Goal: Task Accomplishment & Management: Manage account settings

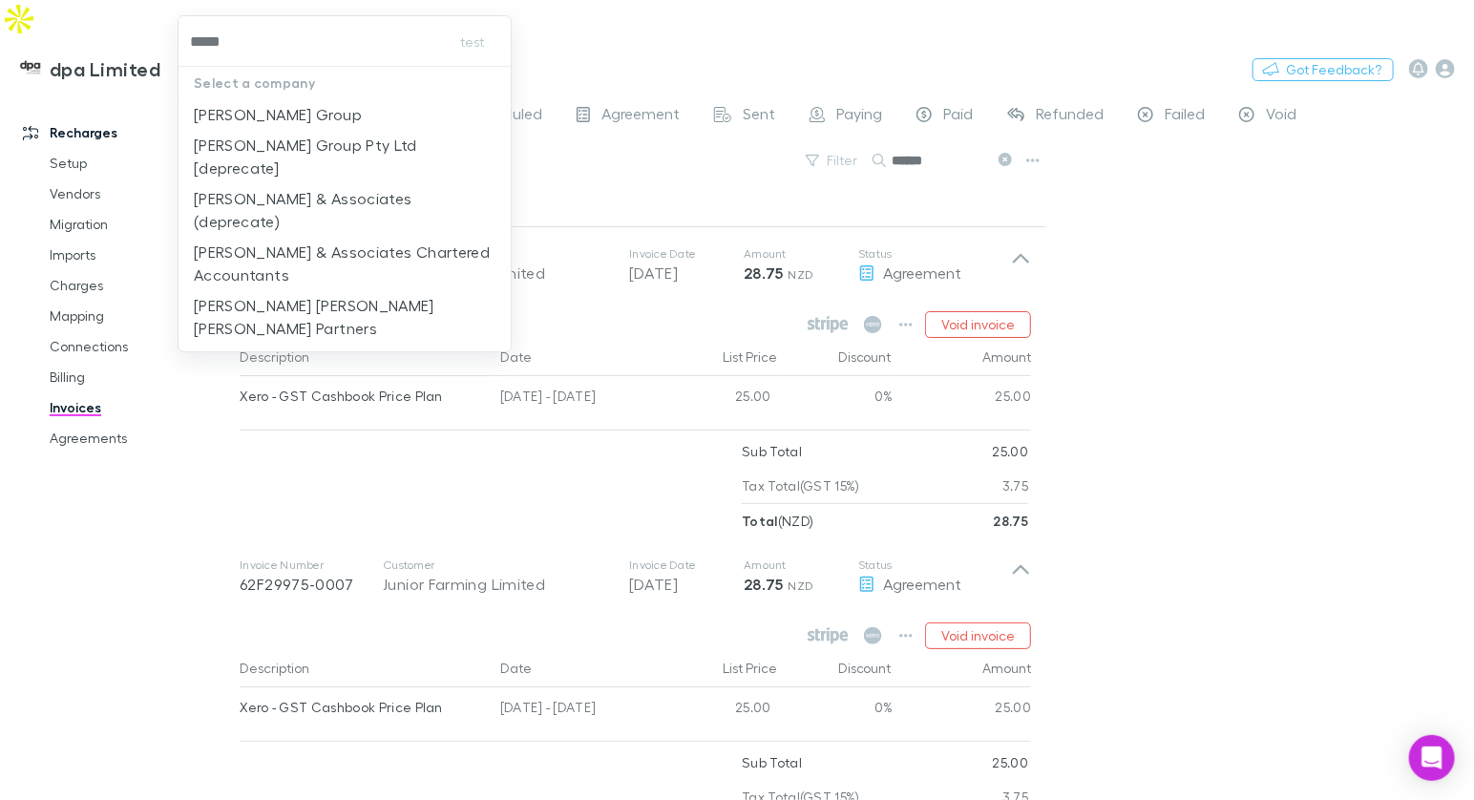
type input "******"
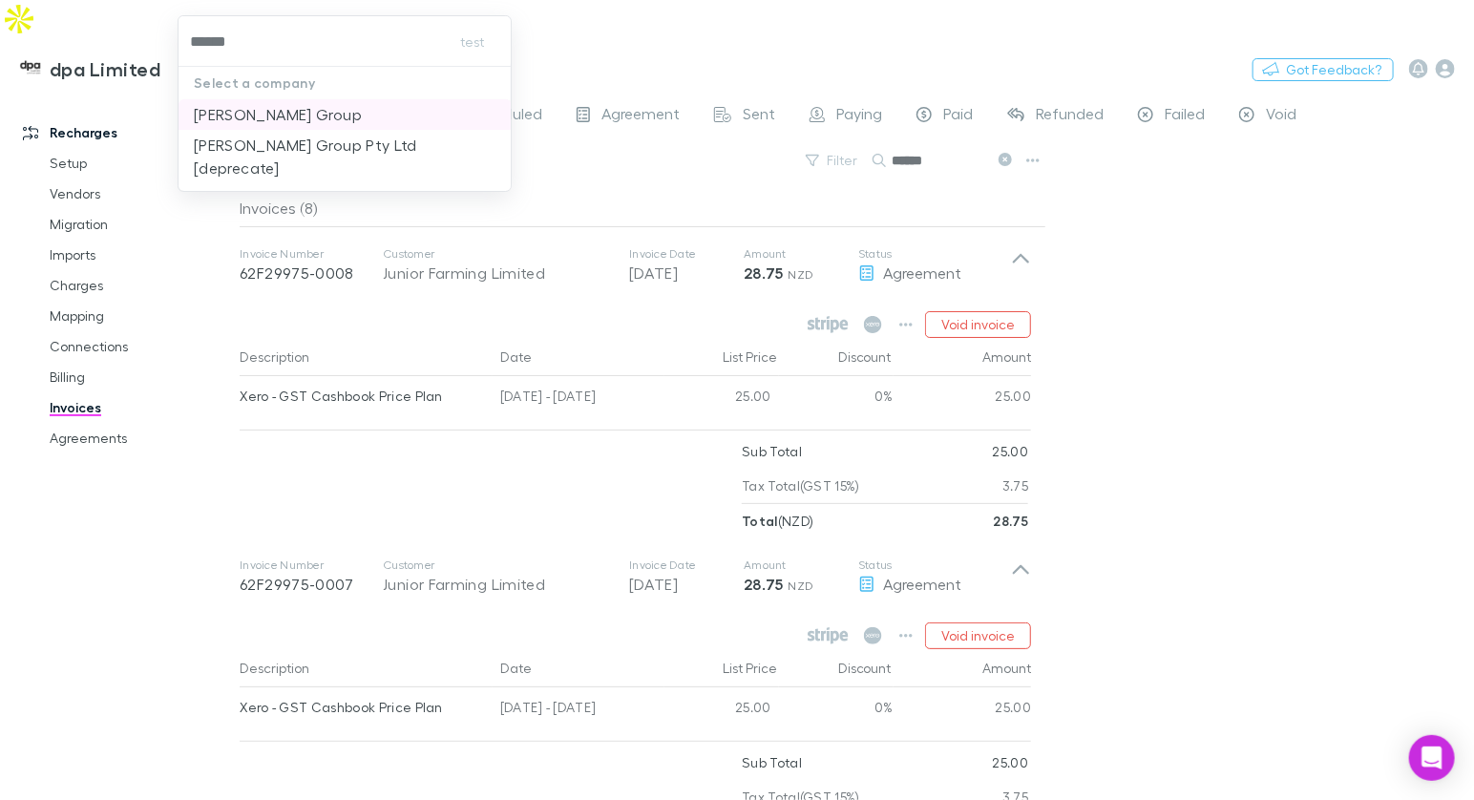
click at [290, 116] on p "Walker Hill Group" at bounding box center [278, 114] width 168 height 23
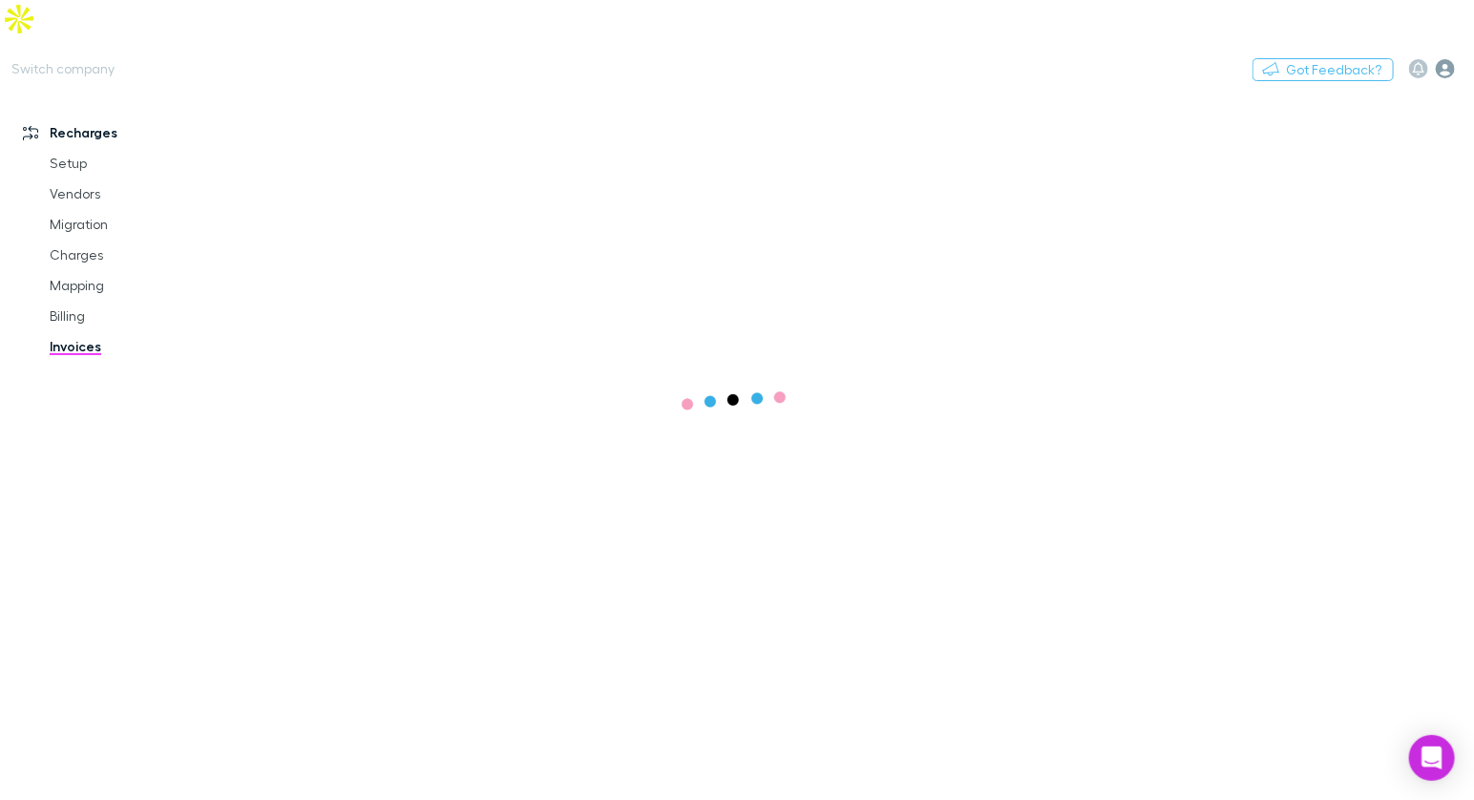
click at [1448, 59] on icon "button" at bounding box center [1445, 68] width 19 height 19
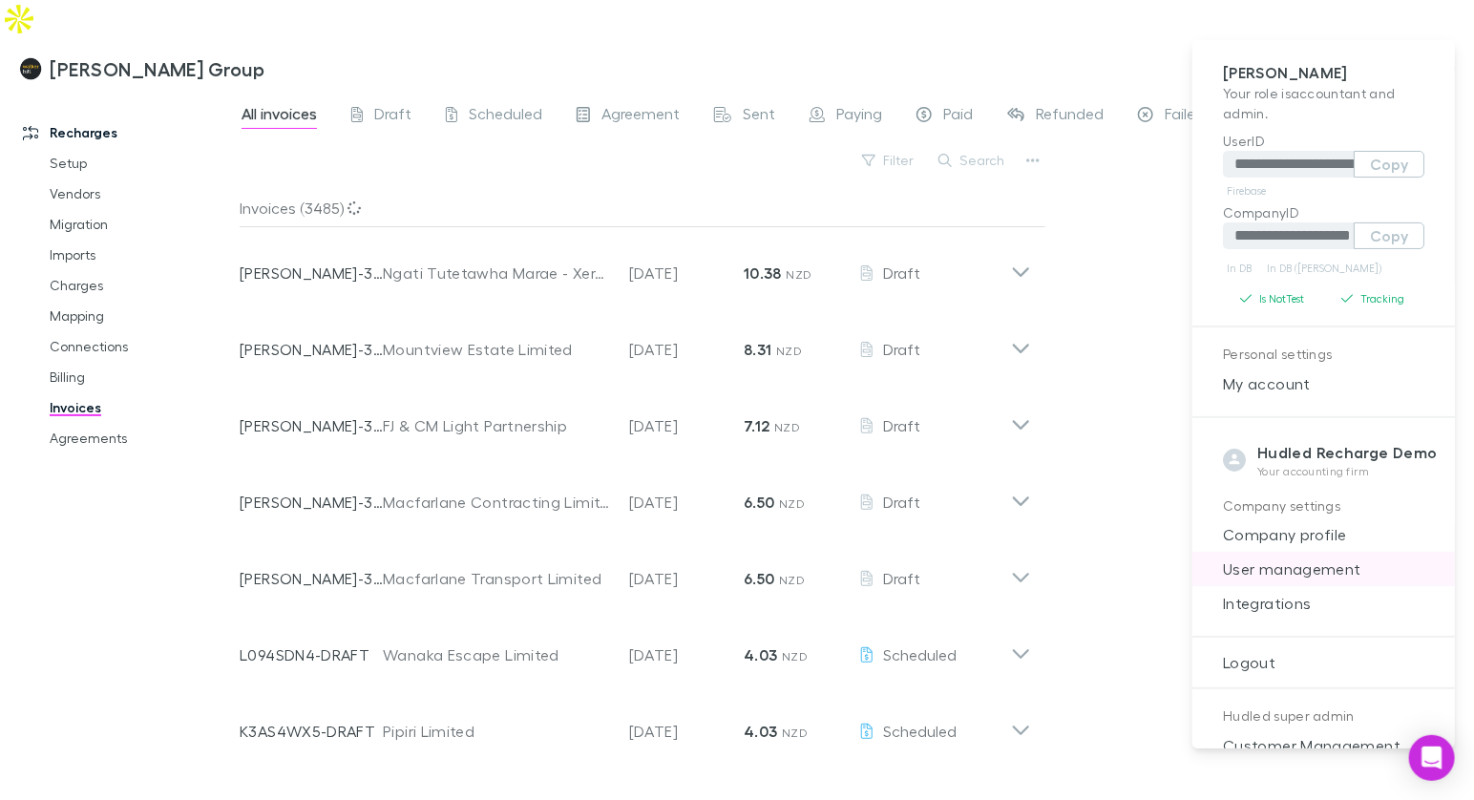
click at [1289, 572] on span "User management" at bounding box center [1323, 568] width 232 height 23
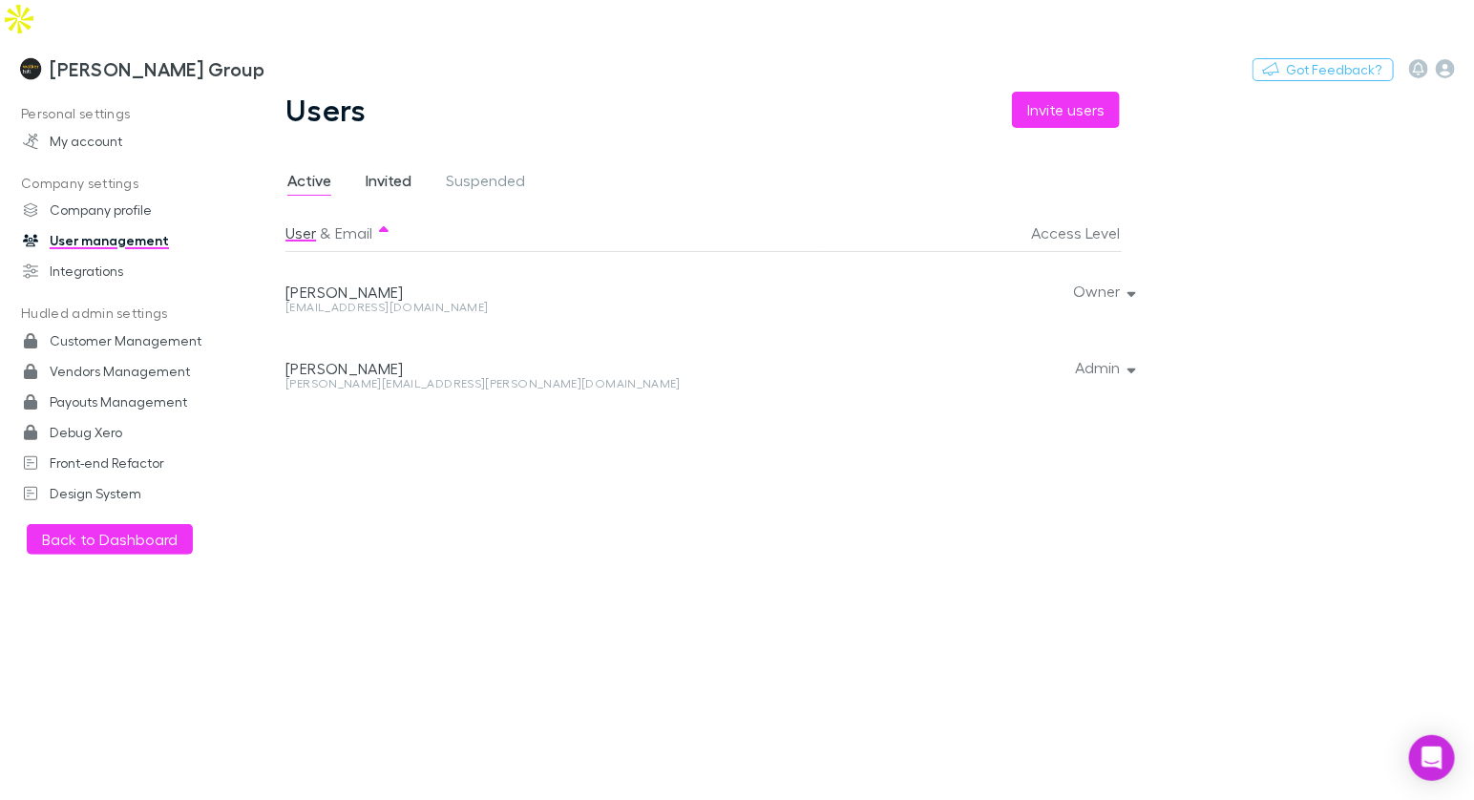
click at [372, 171] on span "Invited" at bounding box center [389, 183] width 46 height 25
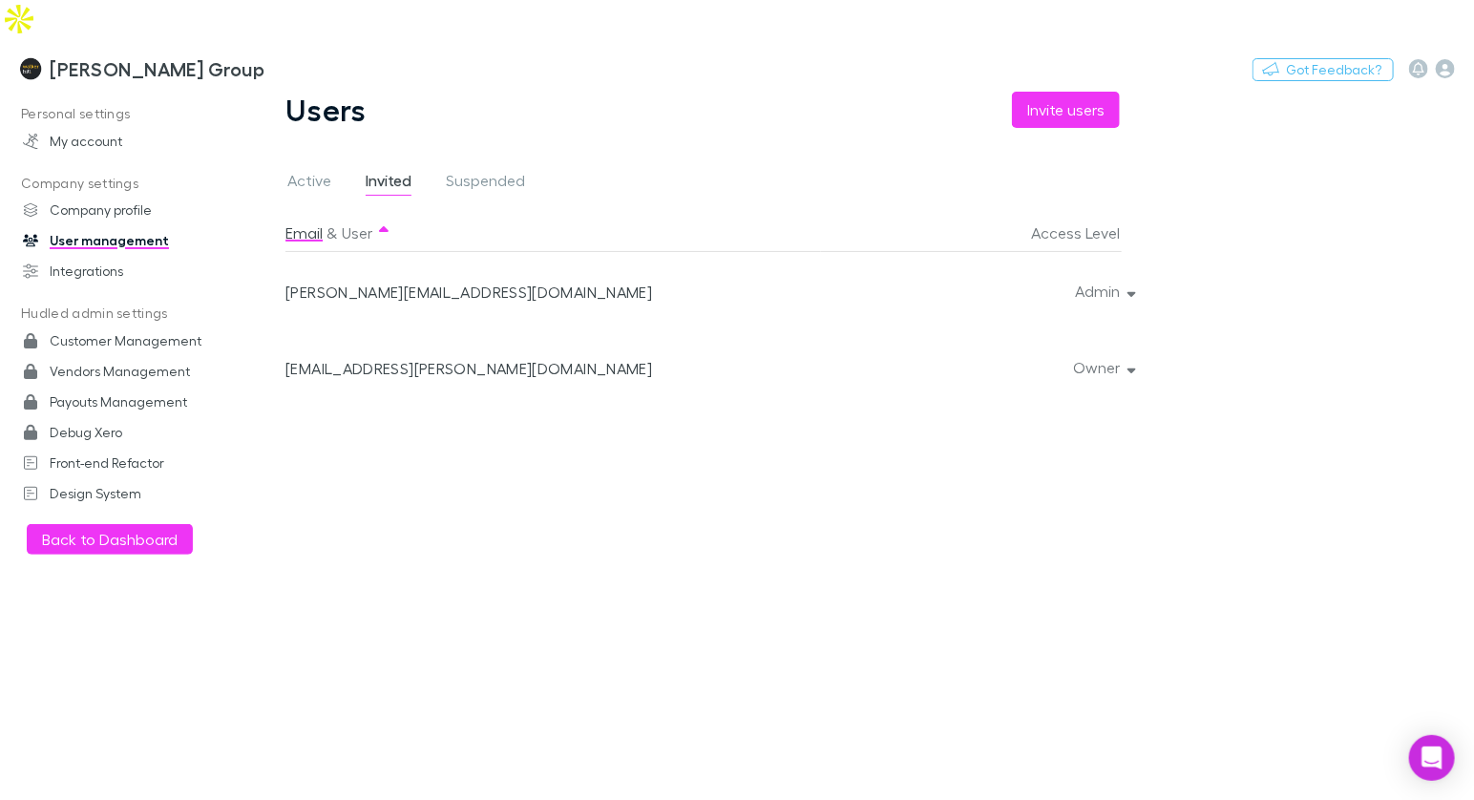
click at [1132, 328] on div at bounding box center [1127, 366] width 11 height 76
click at [875, 466] on div "Email & User Access Level alex@hudled.com Admin ashleigh.turner@walkerhill.com.…" at bounding box center [716, 499] width 863 height 571
click at [1128, 328] on div at bounding box center [1127, 366] width 11 height 76
click at [1100, 354] on button "Owner" at bounding box center [1103, 367] width 90 height 27
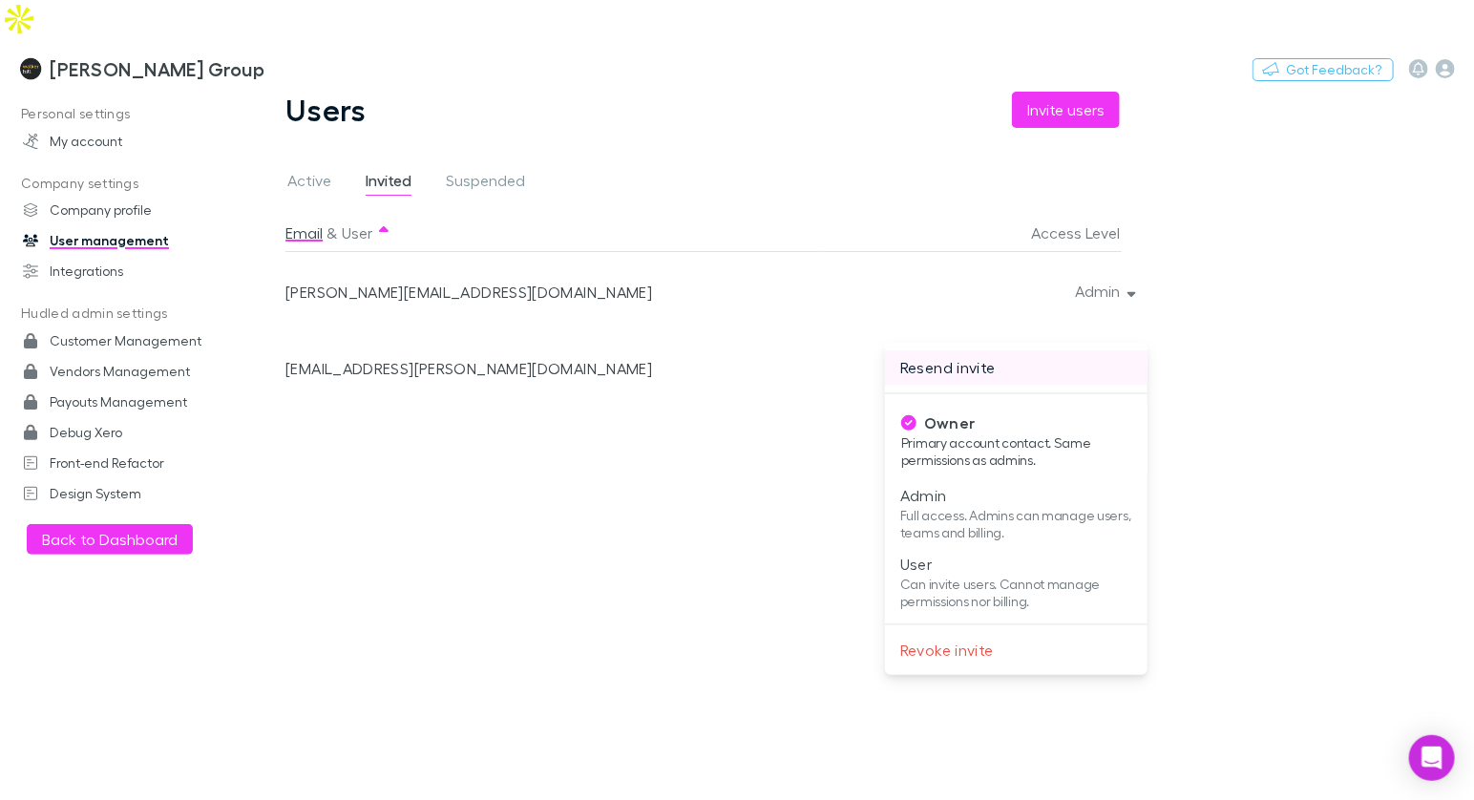
click at [969, 369] on p "Resend invite" at bounding box center [1016, 367] width 232 height 23
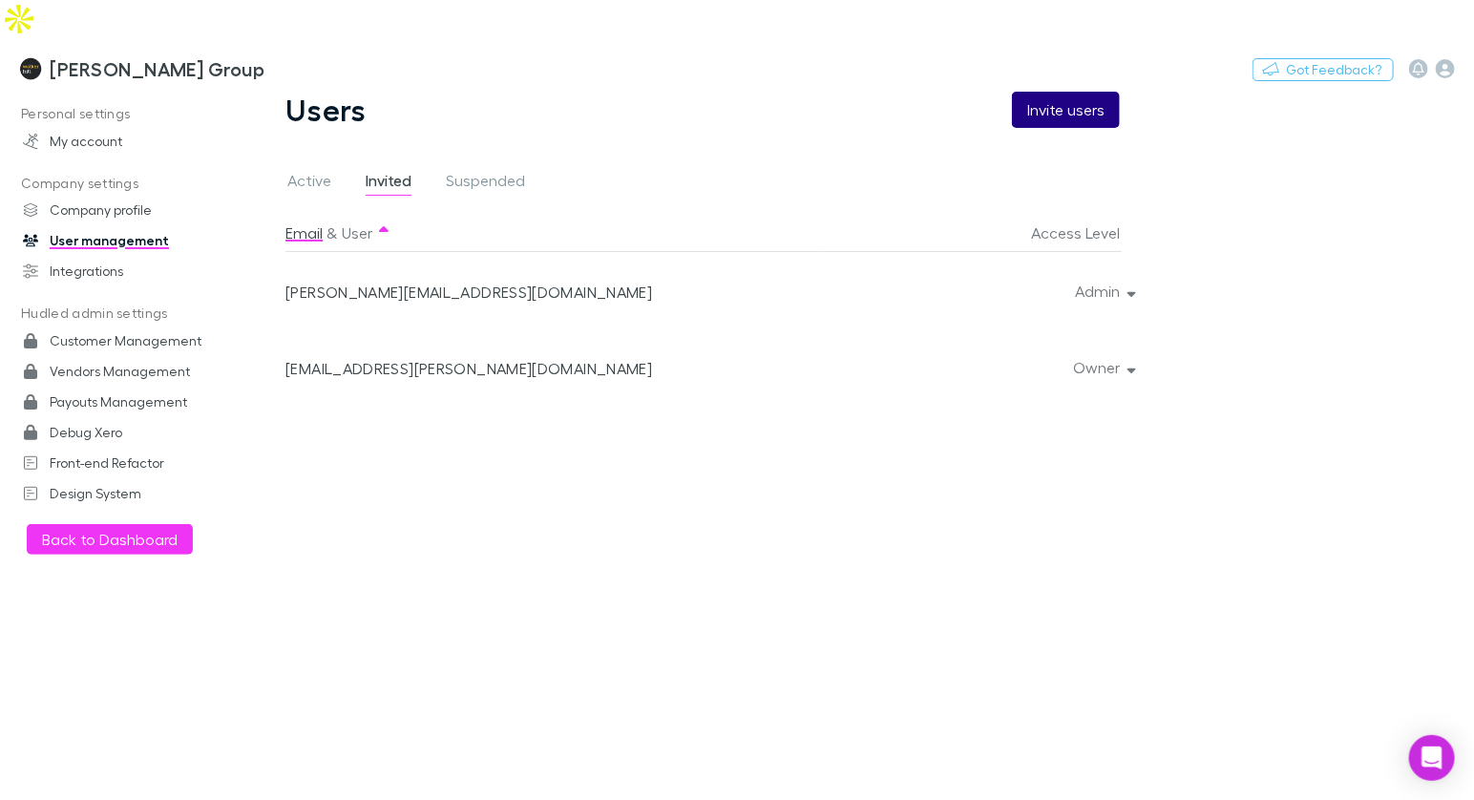
click at [1067, 92] on button "Invite users" at bounding box center [1066, 110] width 108 height 36
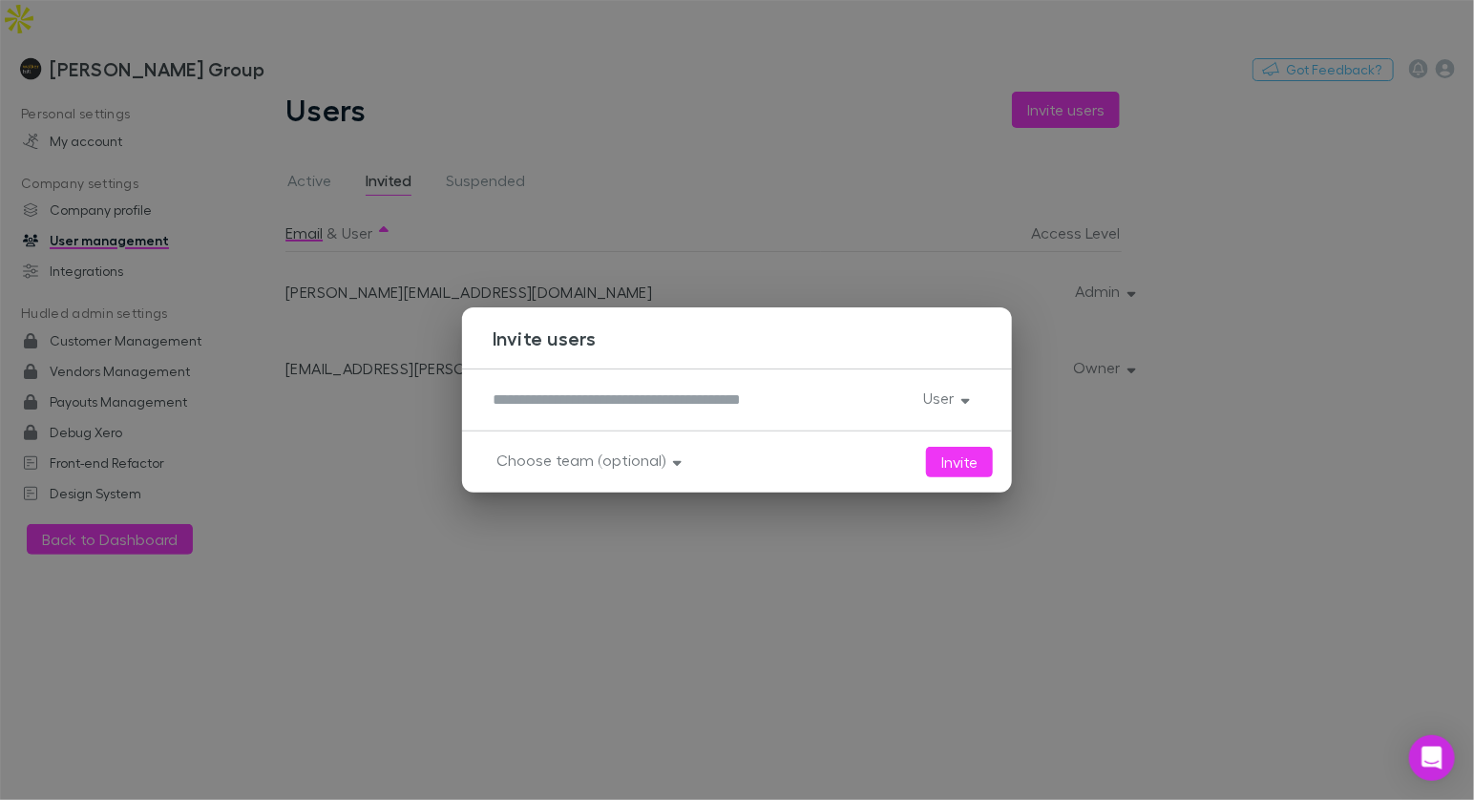
click at [582, 413] on div "*" at bounding box center [700, 400] width 415 height 31
paste textarea "**********"
type textarea "**********"
click at [948, 396] on button "User" at bounding box center [944, 398] width 73 height 27
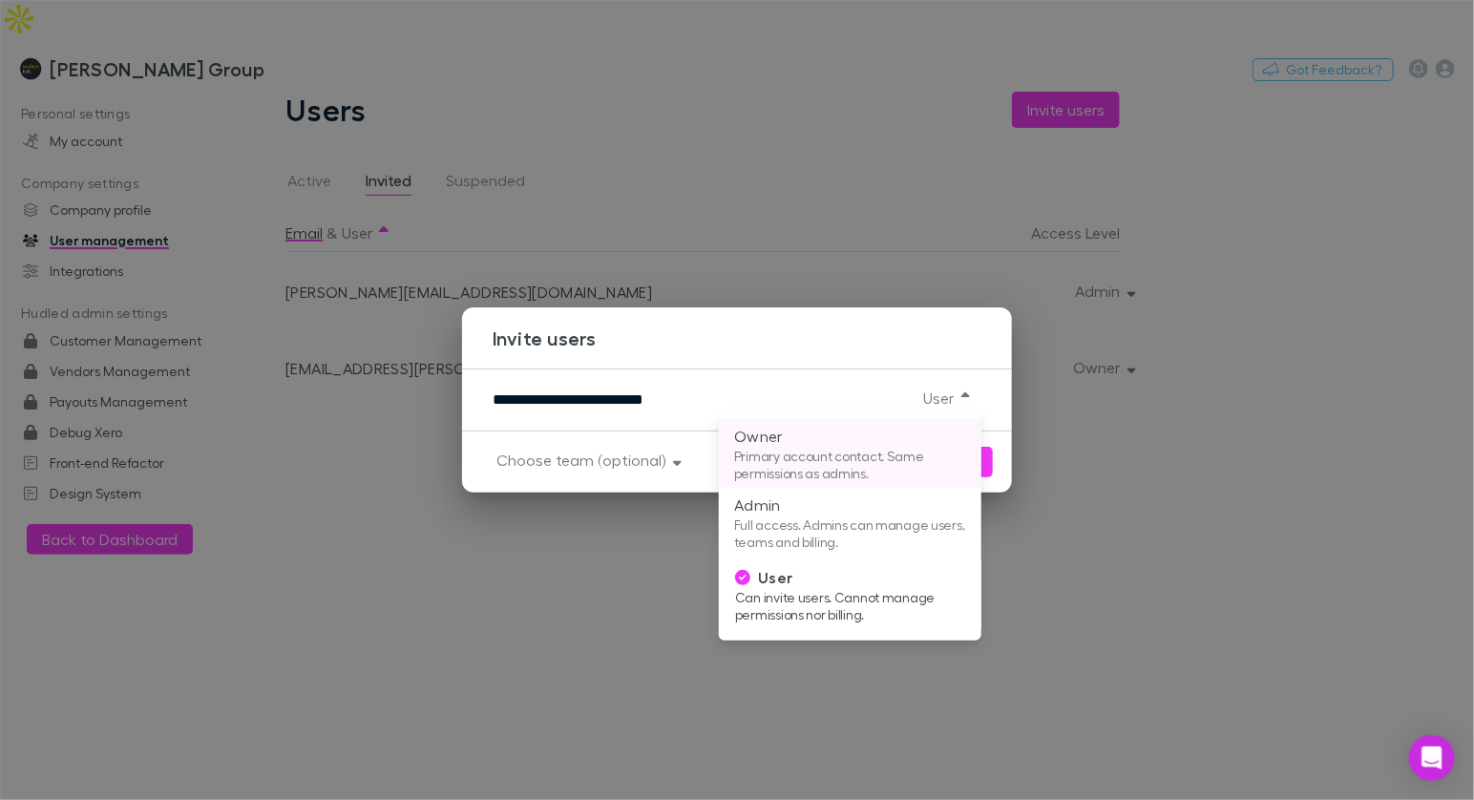
click at [839, 451] on p "Primary account contact. Same permissions as admins." at bounding box center [850, 465] width 232 height 34
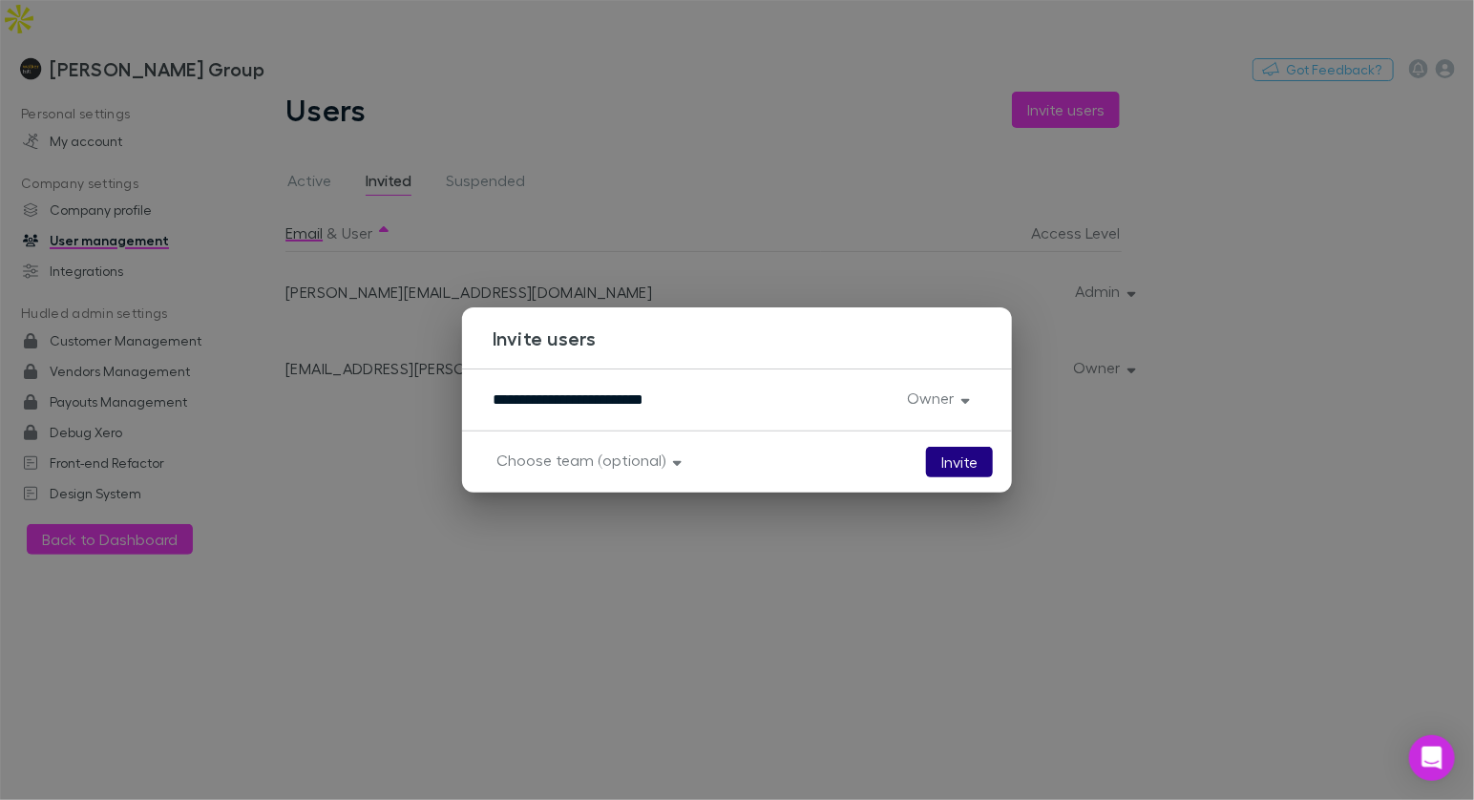
click at [972, 468] on button "Invite" at bounding box center [959, 462] width 67 height 31
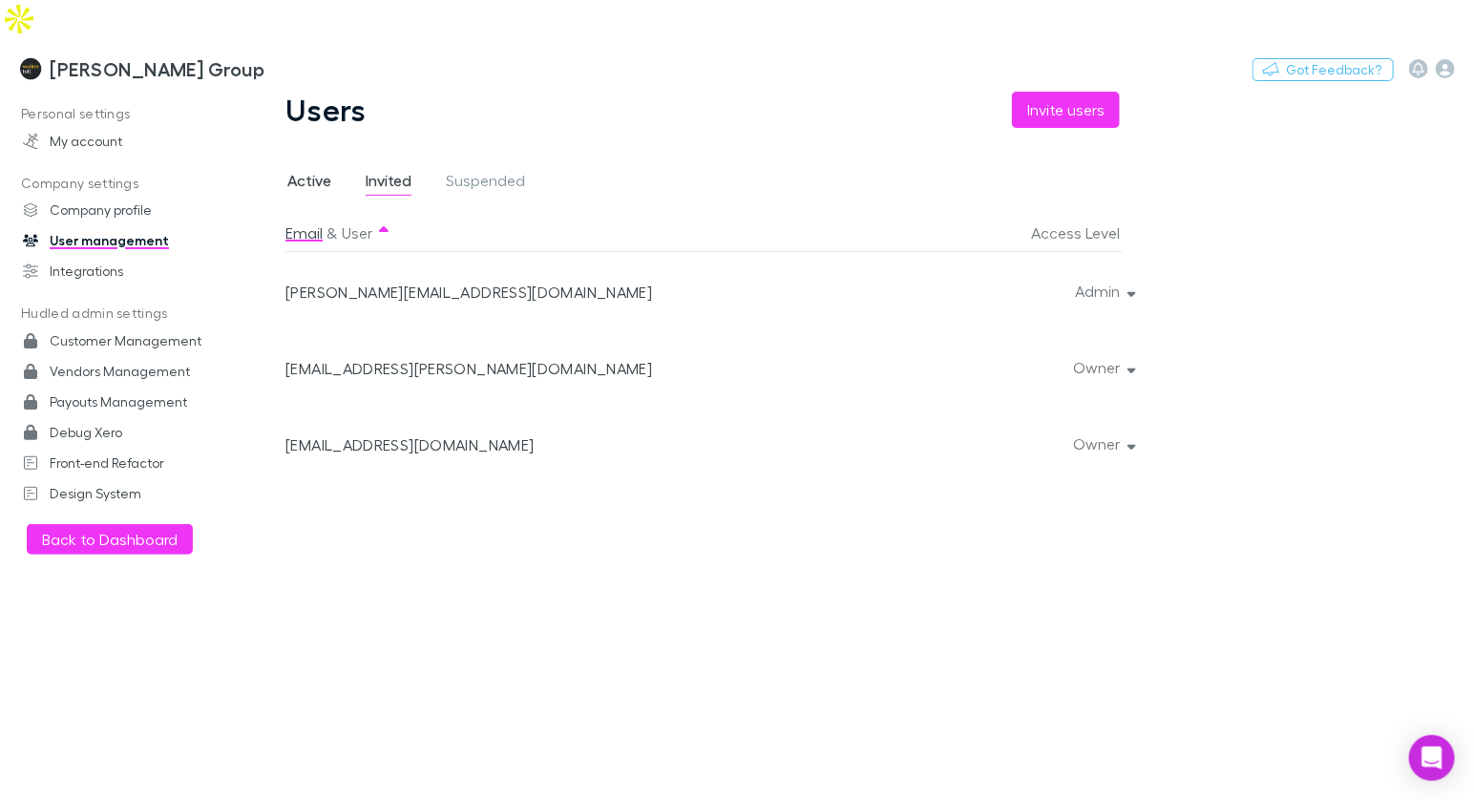
click at [309, 171] on span "Active" at bounding box center [309, 183] width 44 height 25
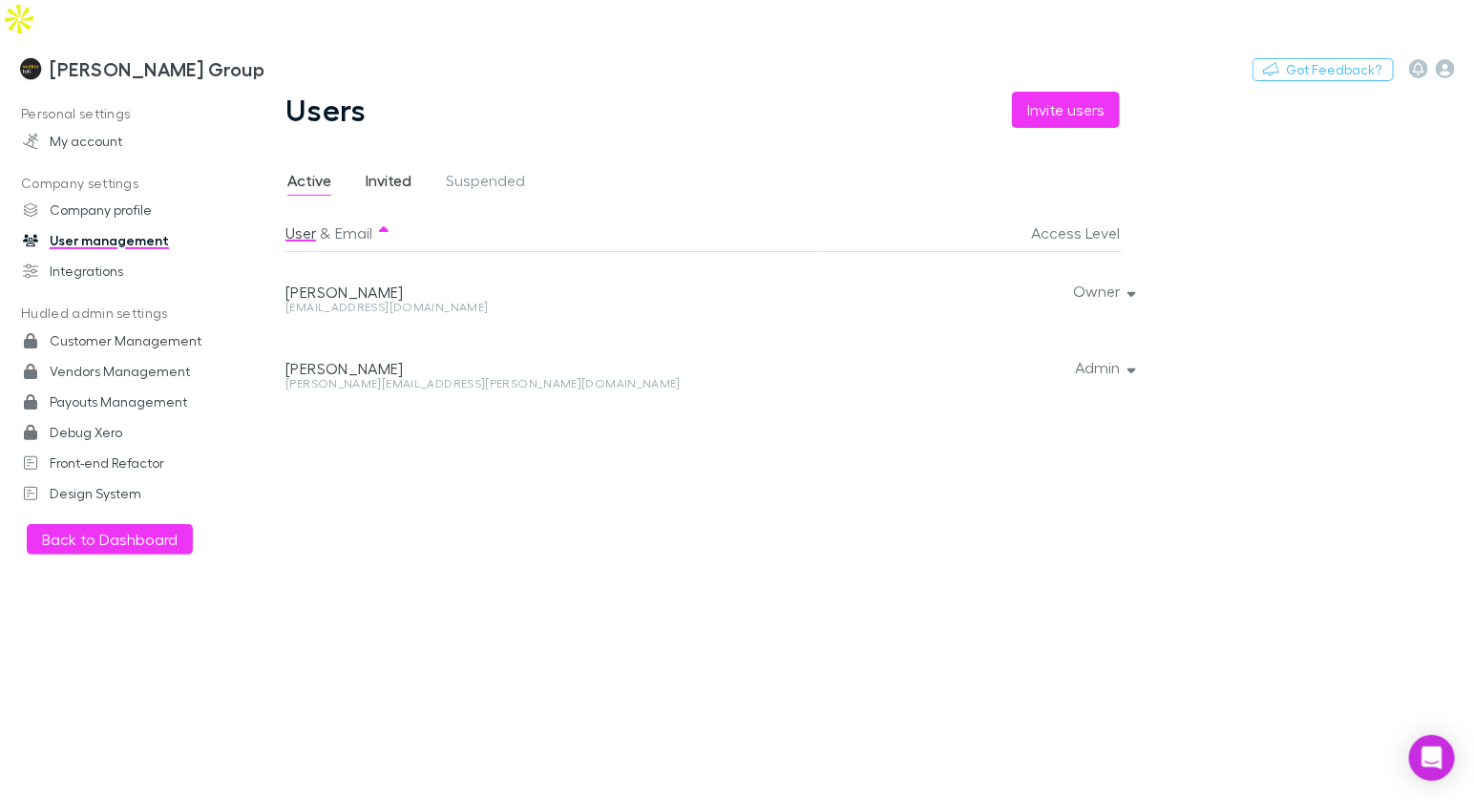
click at [380, 171] on span "Invited" at bounding box center [389, 183] width 46 height 25
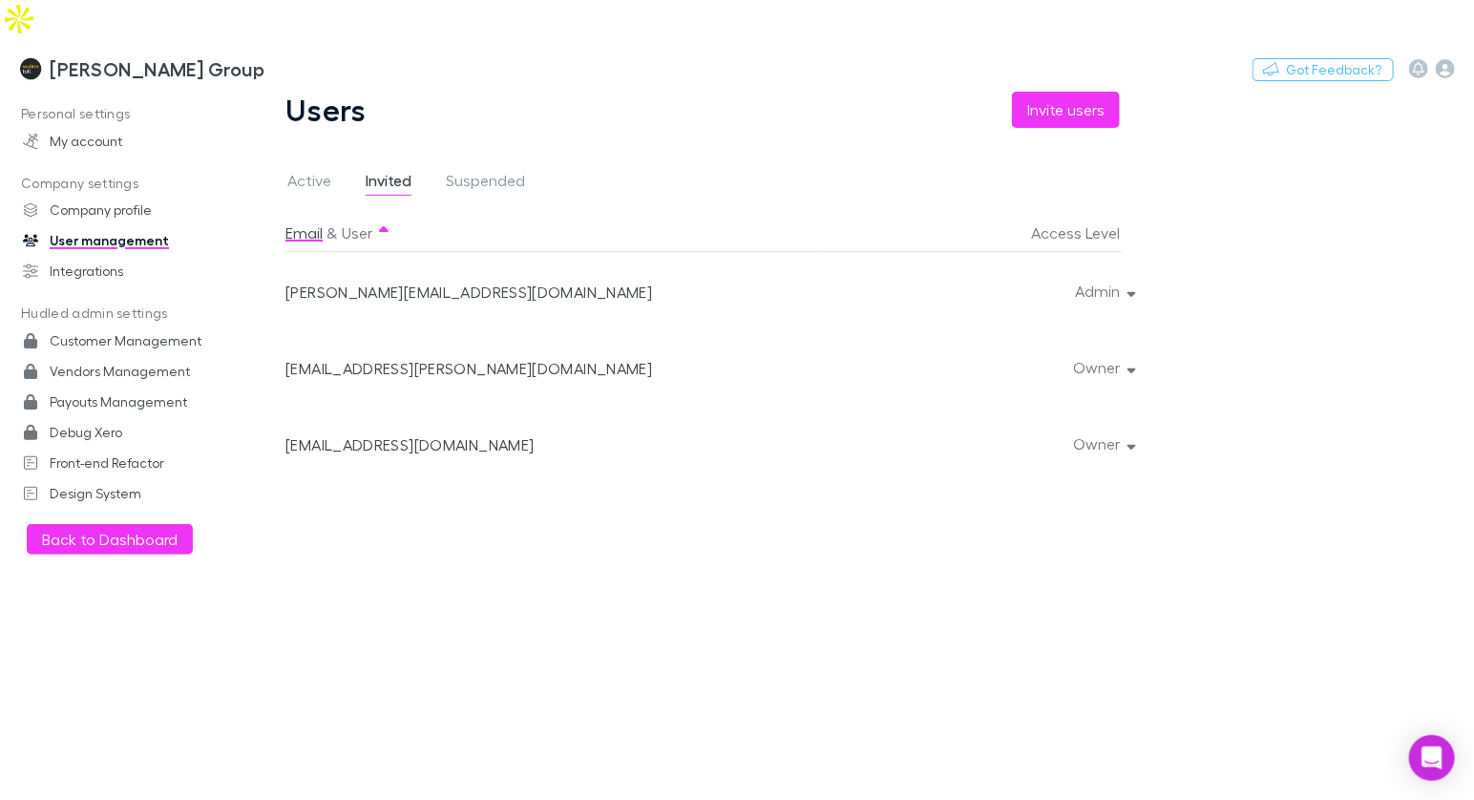
click at [1123, 252] on div at bounding box center [1127, 290] width 11 height 76
click at [1136, 278] on button "Admin" at bounding box center [1104, 291] width 88 height 27
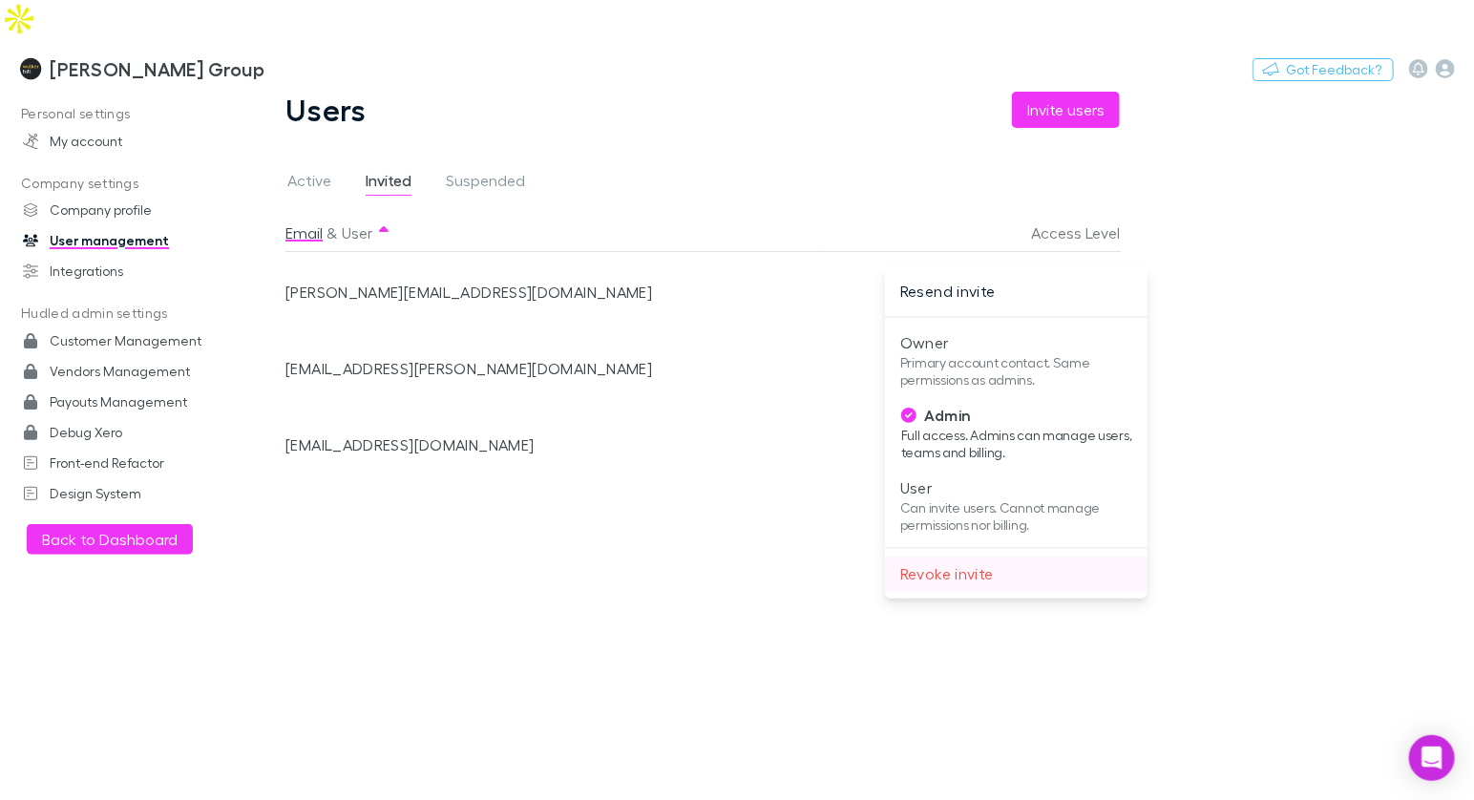
click at [984, 569] on p "Revoke invite" at bounding box center [1016, 573] width 232 height 23
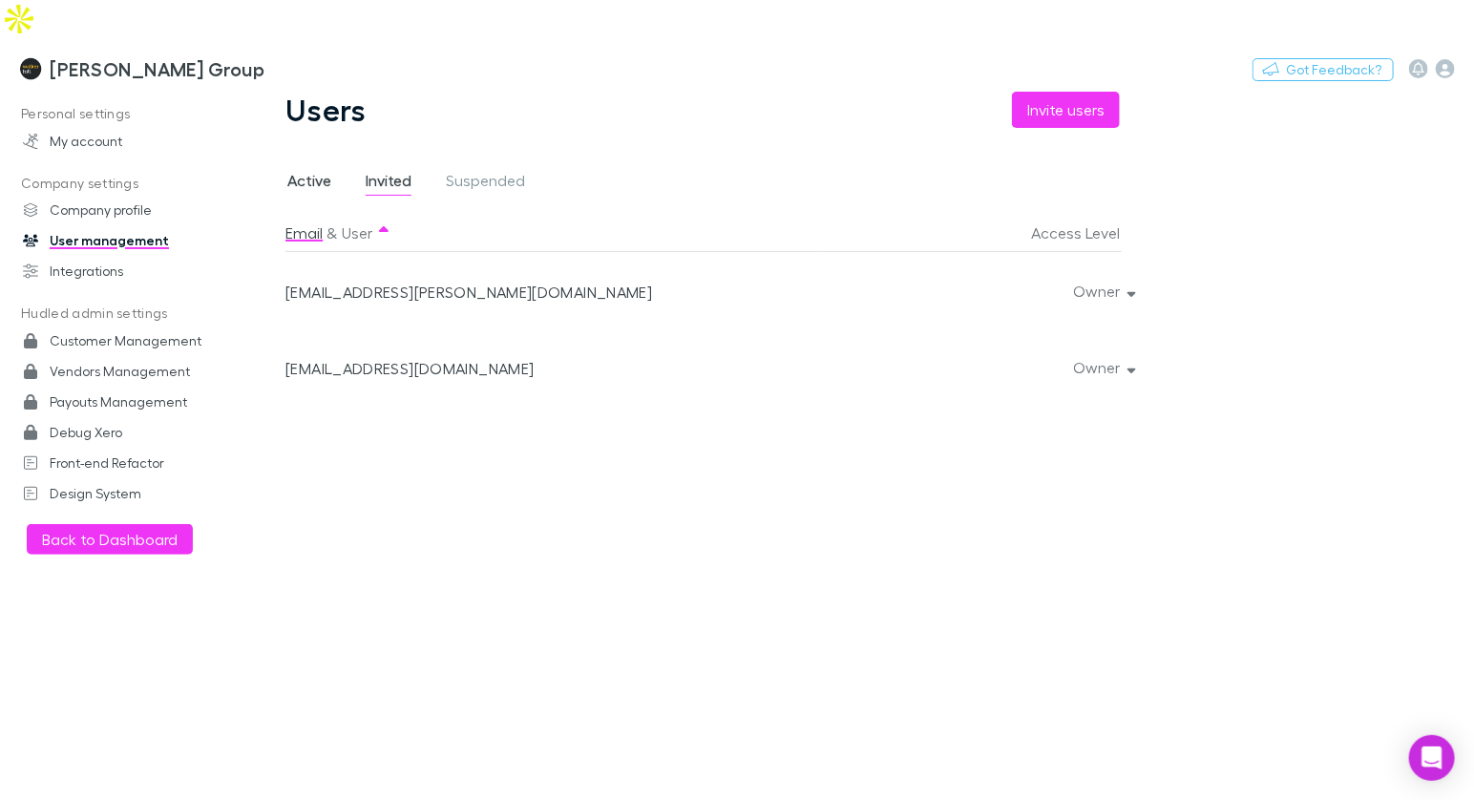
click at [316, 171] on span "Active" at bounding box center [309, 183] width 44 height 25
click at [381, 302] on div "support@walkerhill.com.au" at bounding box center [549, 307] width 528 height 11
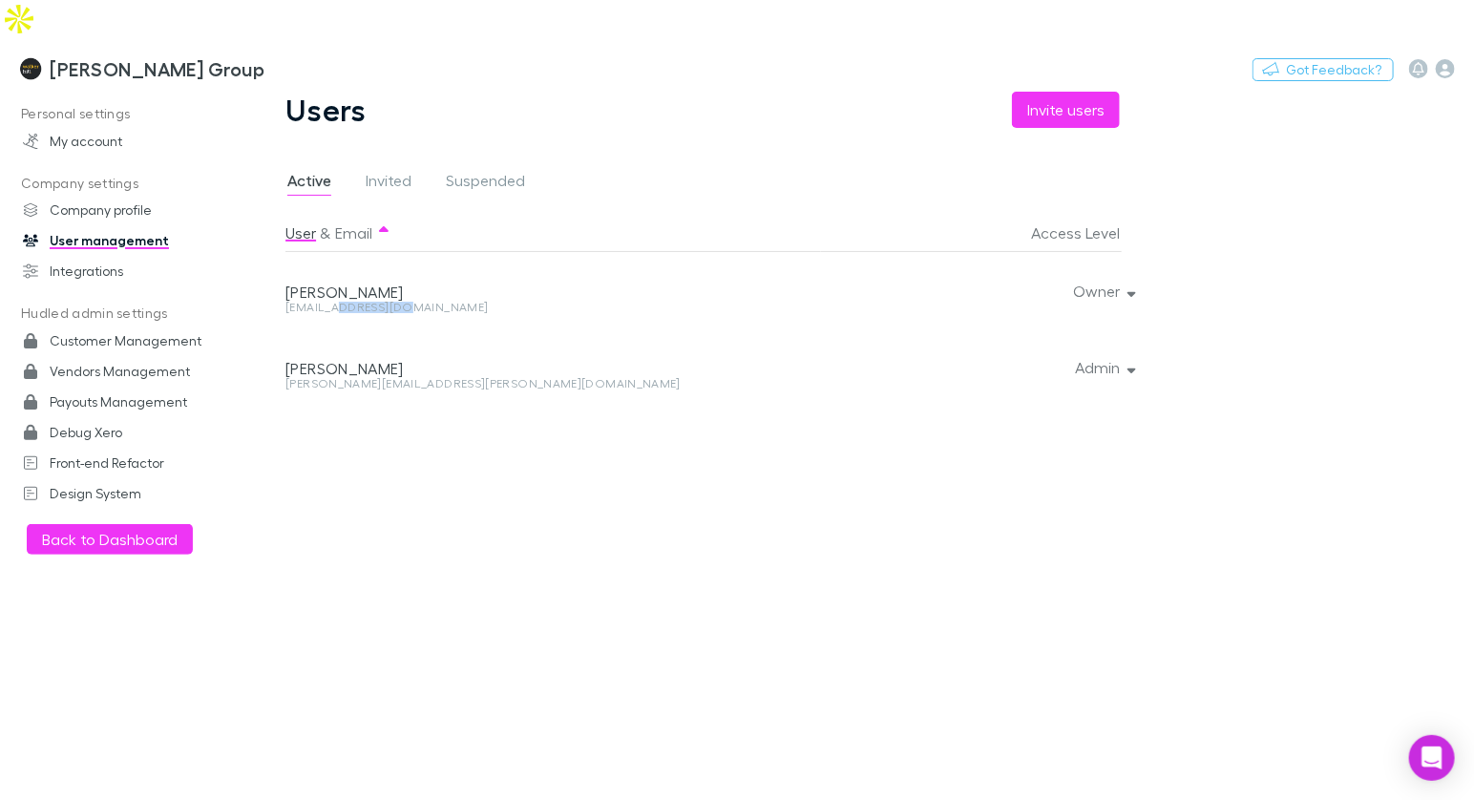
click at [381, 302] on div "support@walkerhill.com.au" at bounding box center [549, 307] width 528 height 11
copy div "support@walkerhill.com.au Owner"
click at [364, 168] on link "Invited" at bounding box center [389, 183] width 50 height 31
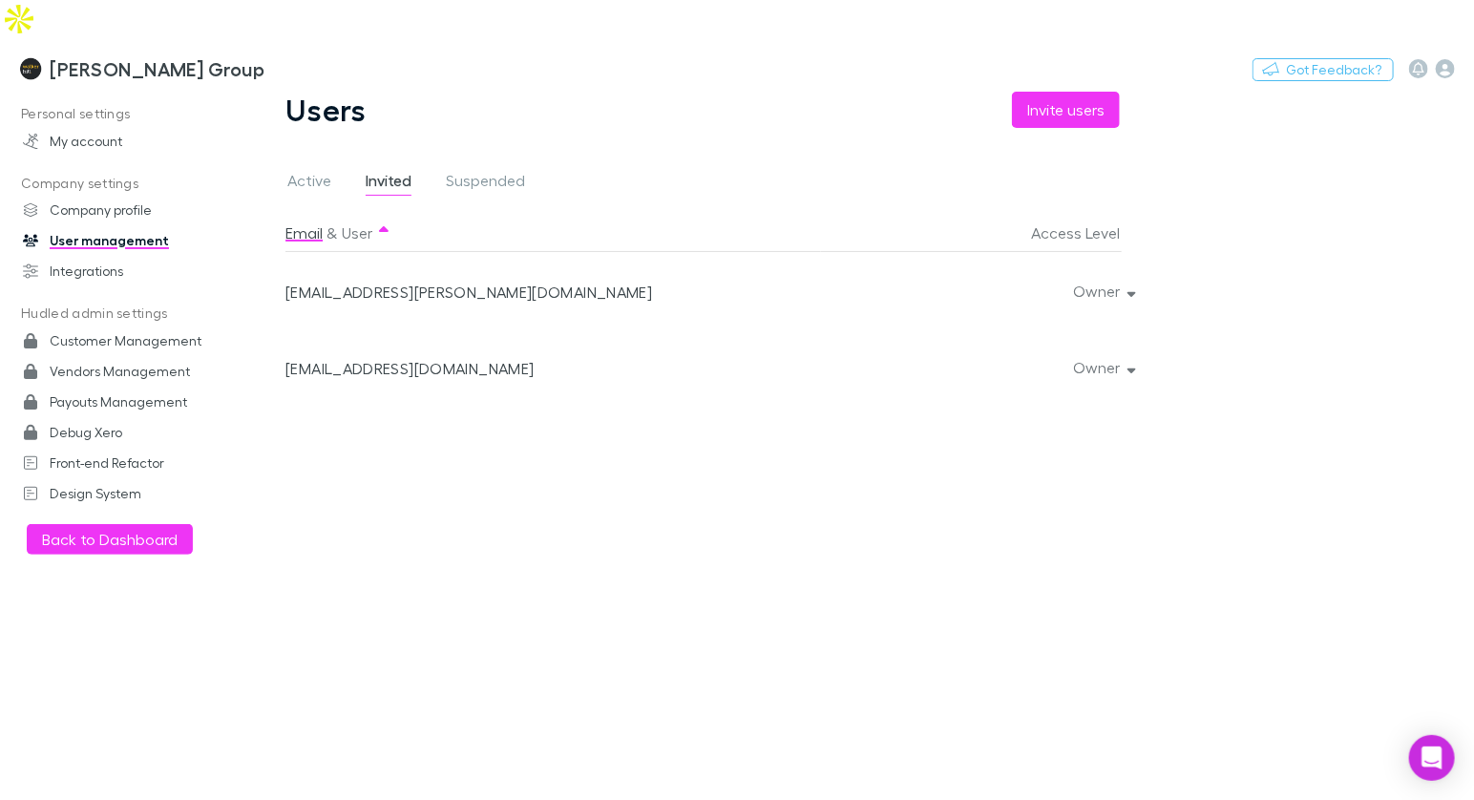
click at [424, 283] on div "ashleigh.turner@walkerhill.com.au" at bounding box center [549, 292] width 528 height 19
copy div "ashleigh.turner@walkerhill.com.au"
click at [283, 57] on button "Switch company" at bounding box center [346, 68] width 126 height 23
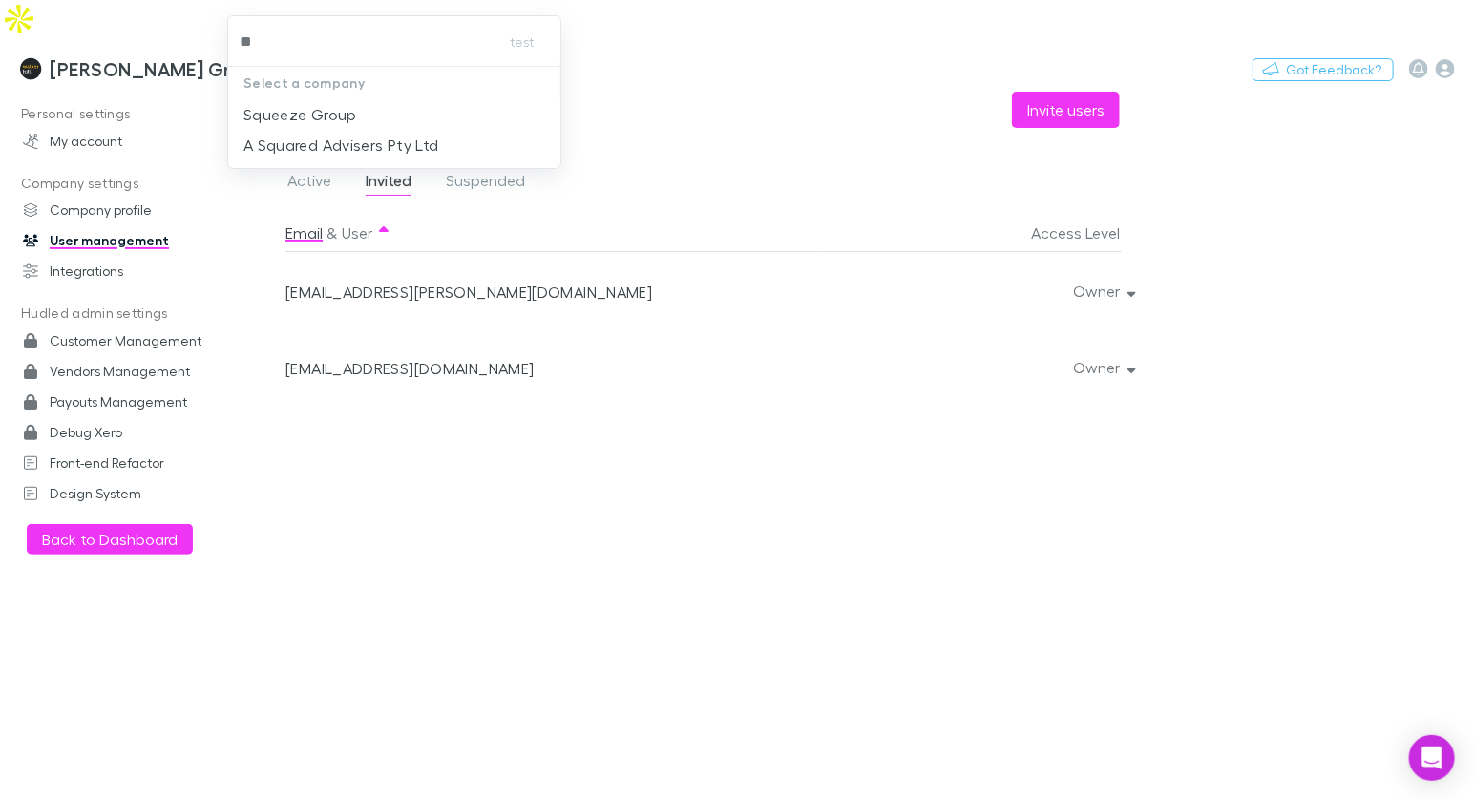
type input "***"
click at [327, 105] on p "Squeeze Group" at bounding box center [300, 114] width 114 height 23
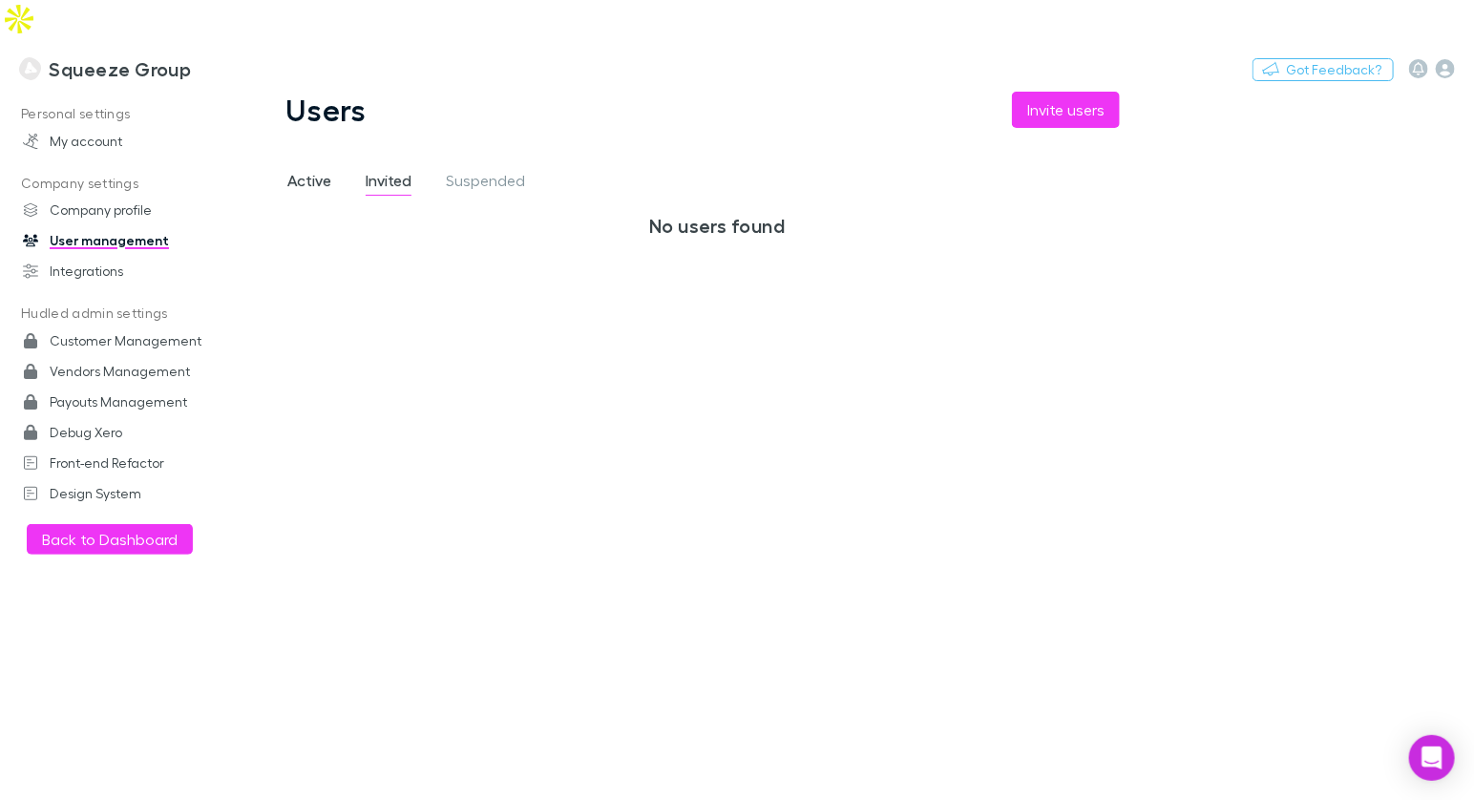
click at [294, 171] on span "Active" at bounding box center [309, 183] width 44 height 25
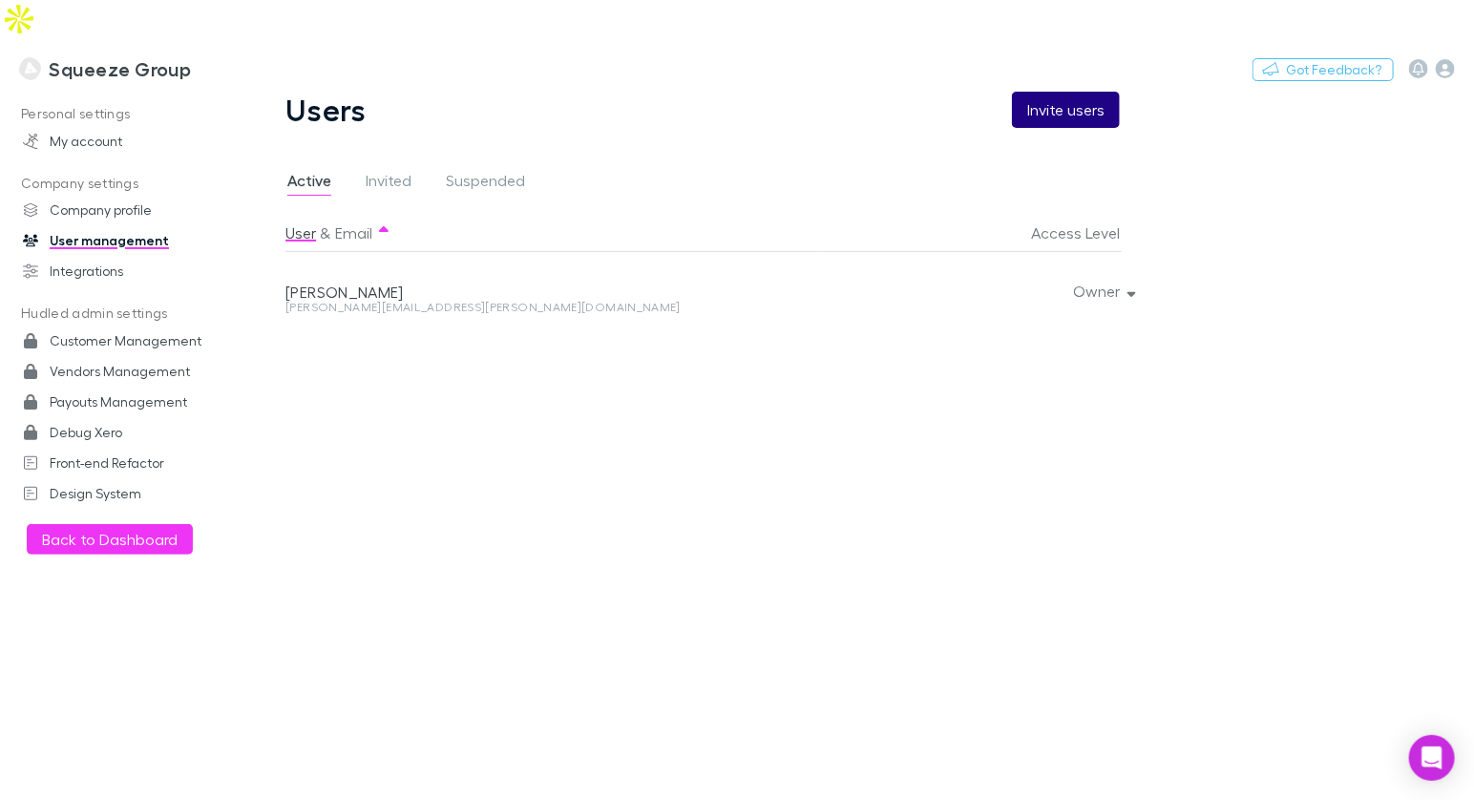
click at [1065, 92] on button "Invite users" at bounding box center [1066, 110] width 108 height 36
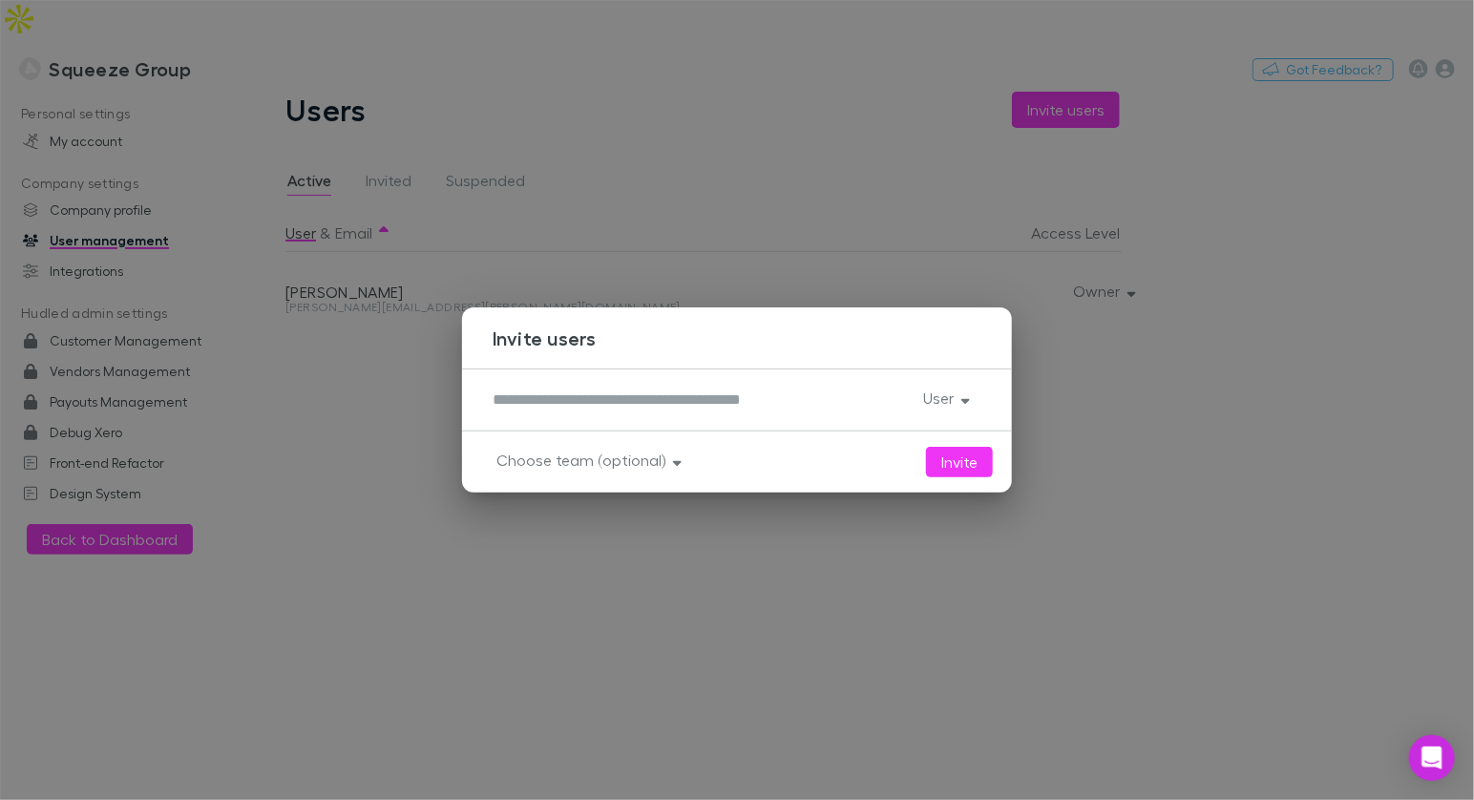
click at [695, 402] on textarea at bounding box center [700, 399] width 415 height 22
paste textarea "**********"
type textarea "**********"
click at [952, 410] on button "User" at bounding box center [944, 398] width 73 height 27
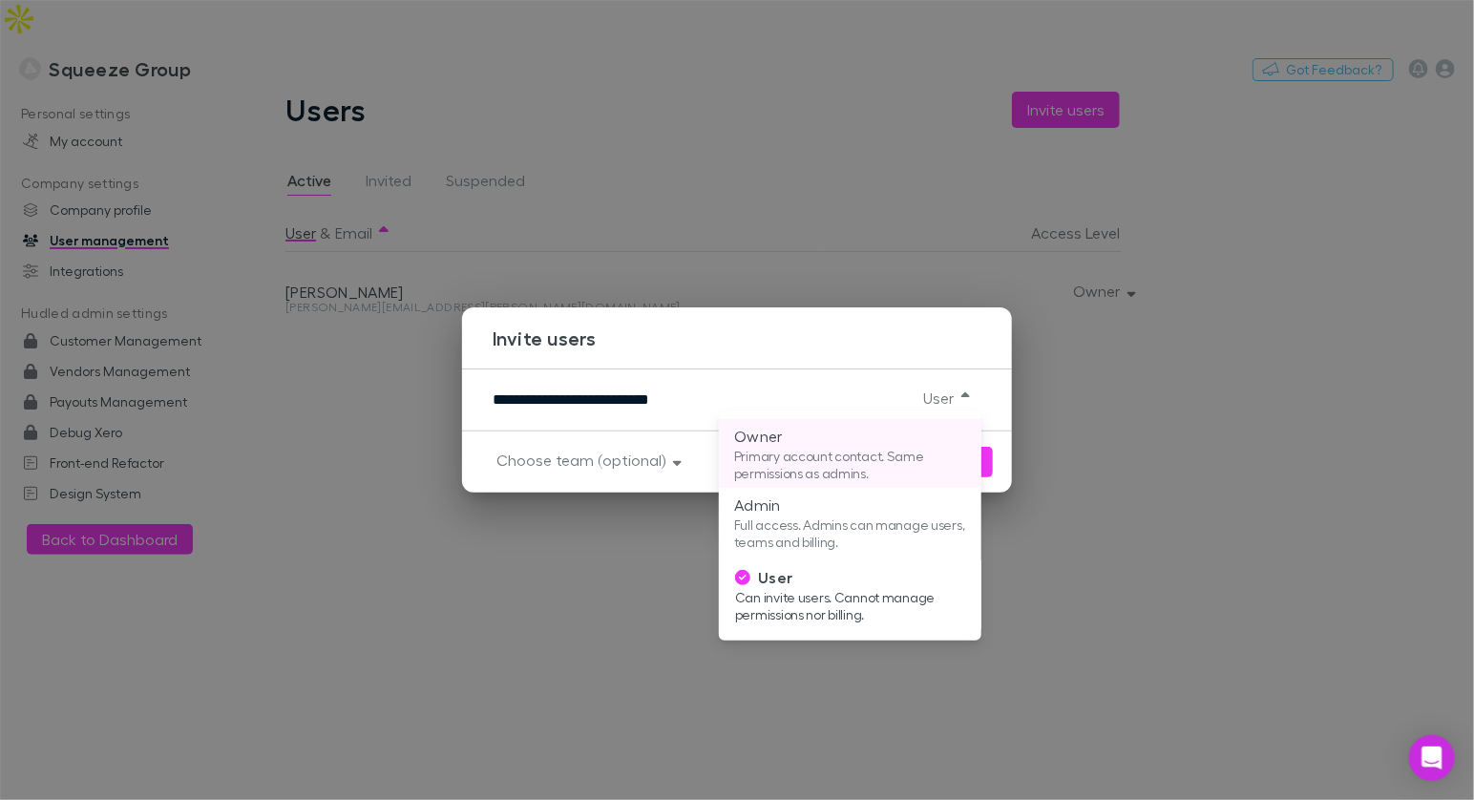
click at [846, 468] on p "Primary account contact. Same permissions as admins." at bounding box center [850, 465] width 232 height 34
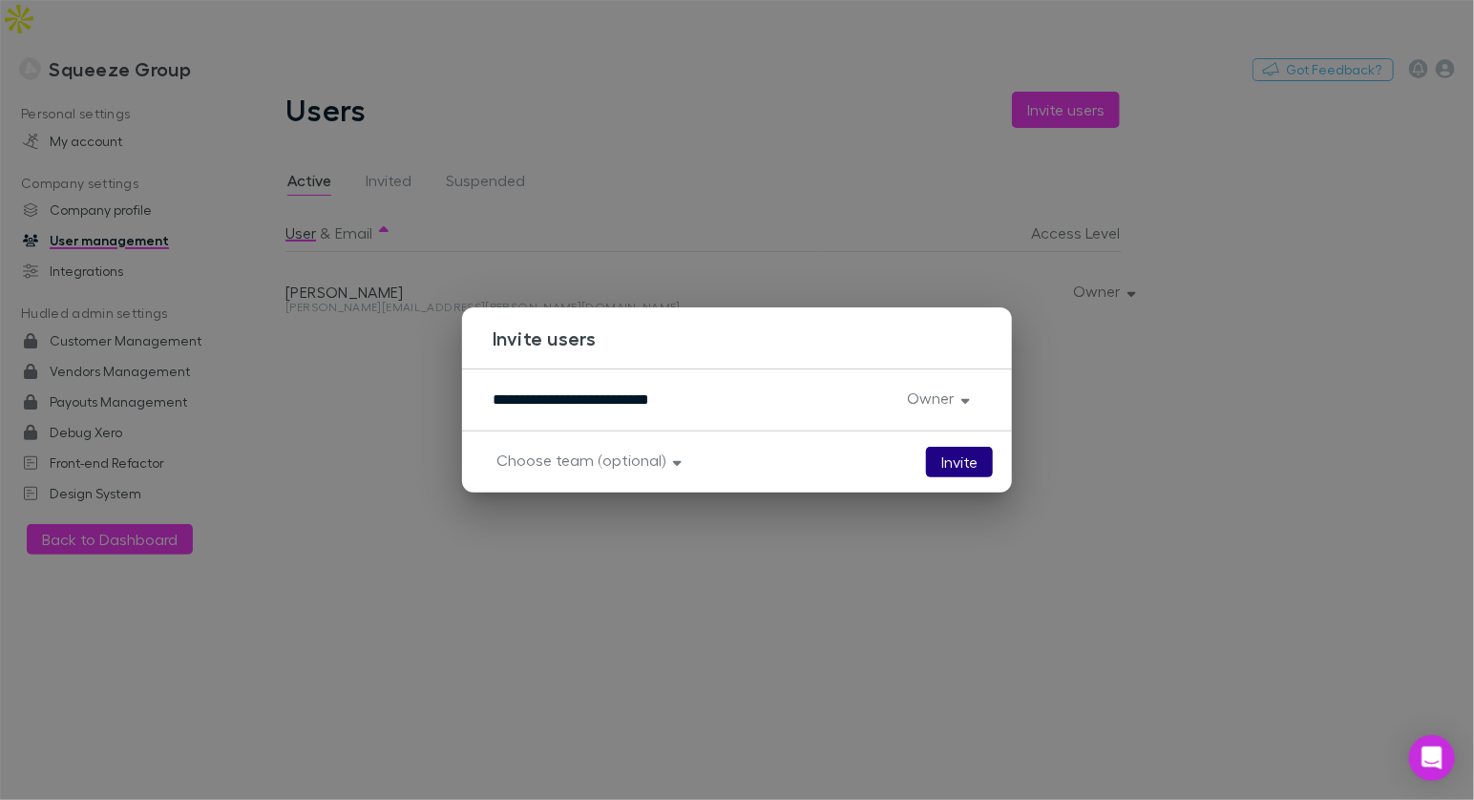
click at [967, 470] on button "Invite" at bounding box center [959, 462] width 67 height 31
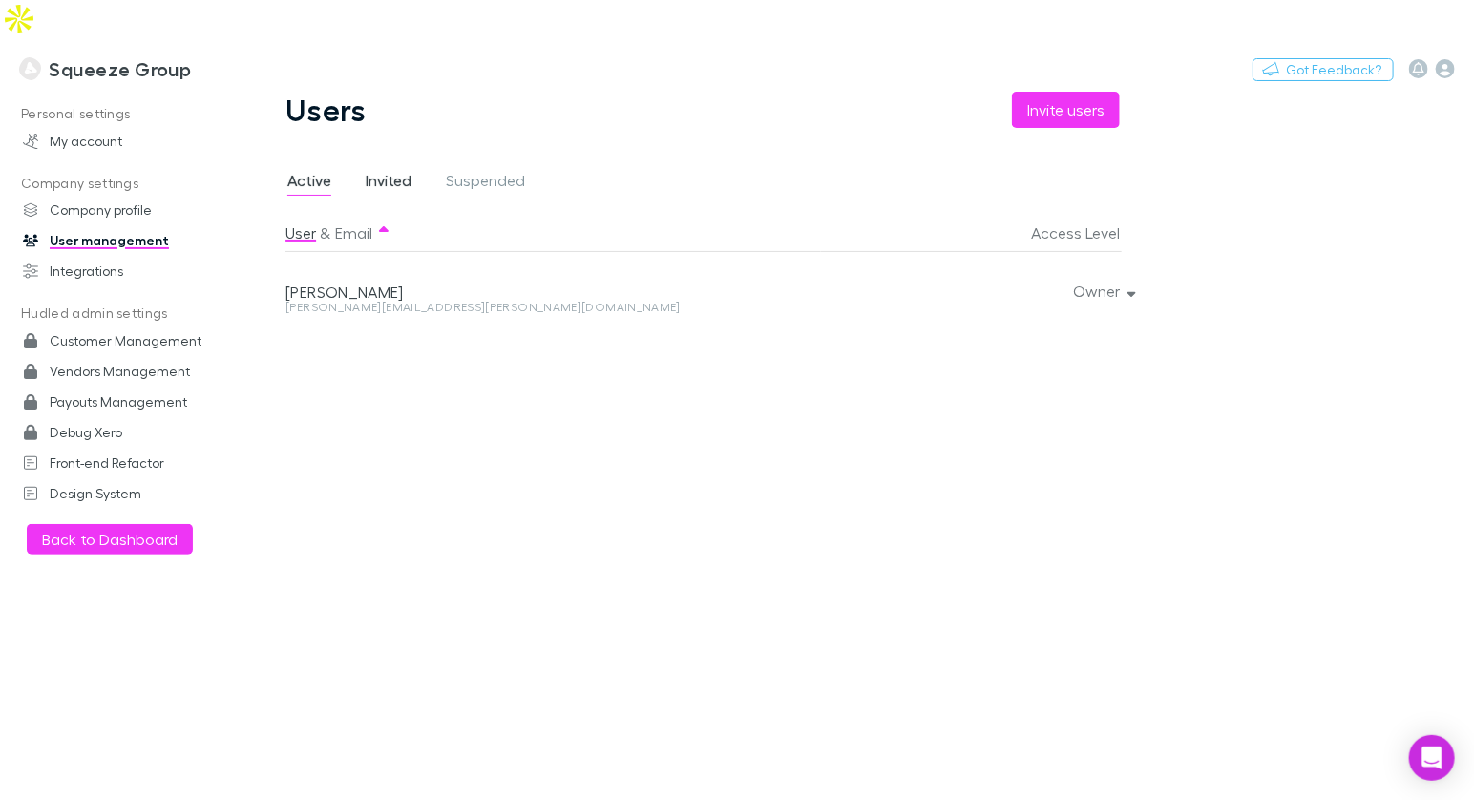
click at [395, 171] on span "Invited" at bounding box center [389, 183] width 46 height 25
click at [266, 57] on button "Switch company" at bounding box center [273, 68] width 126 height 23
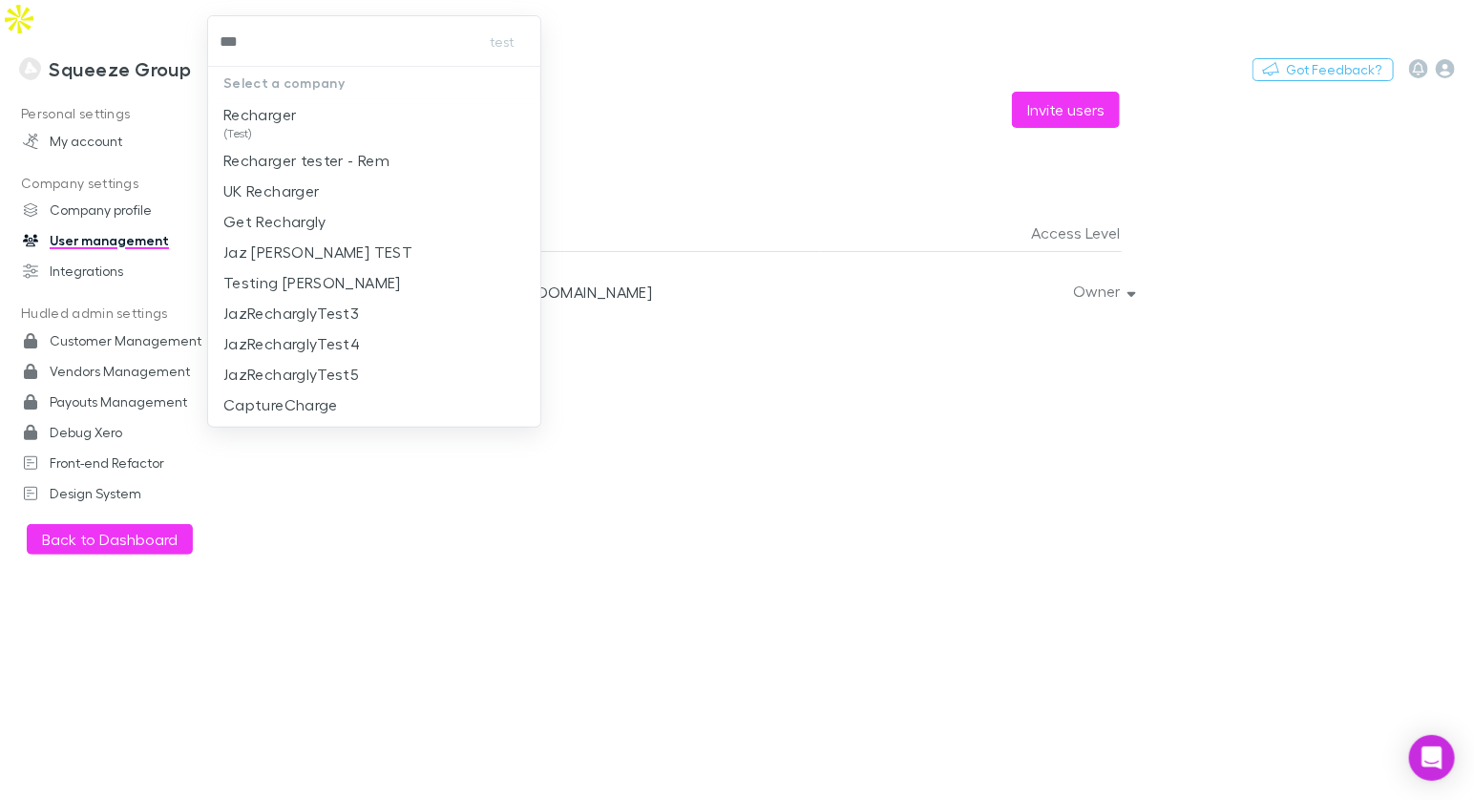
type input "****"
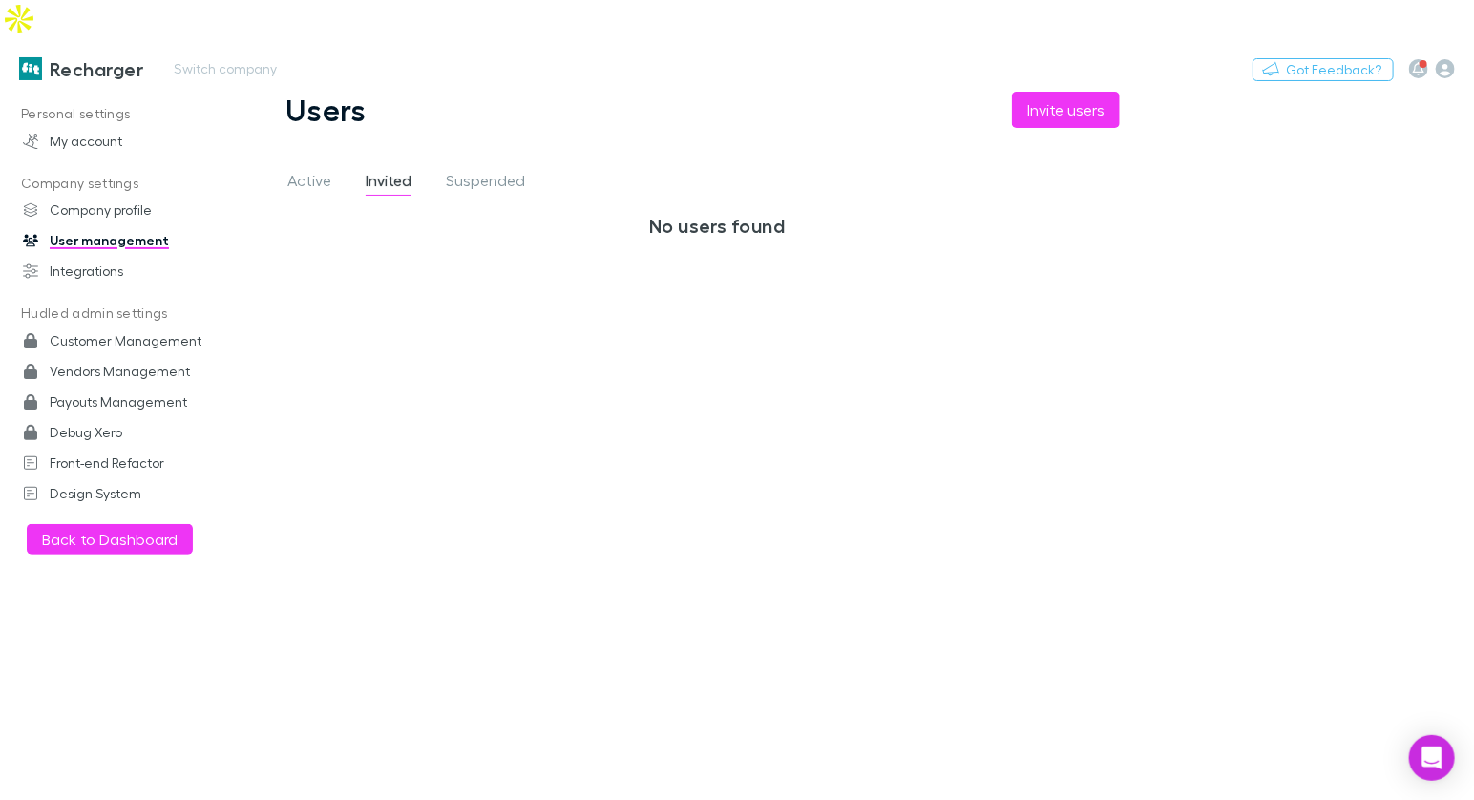
click at [98, 57] on h3 "Recharger" at bounding box center [97, 68] width 94 height 23
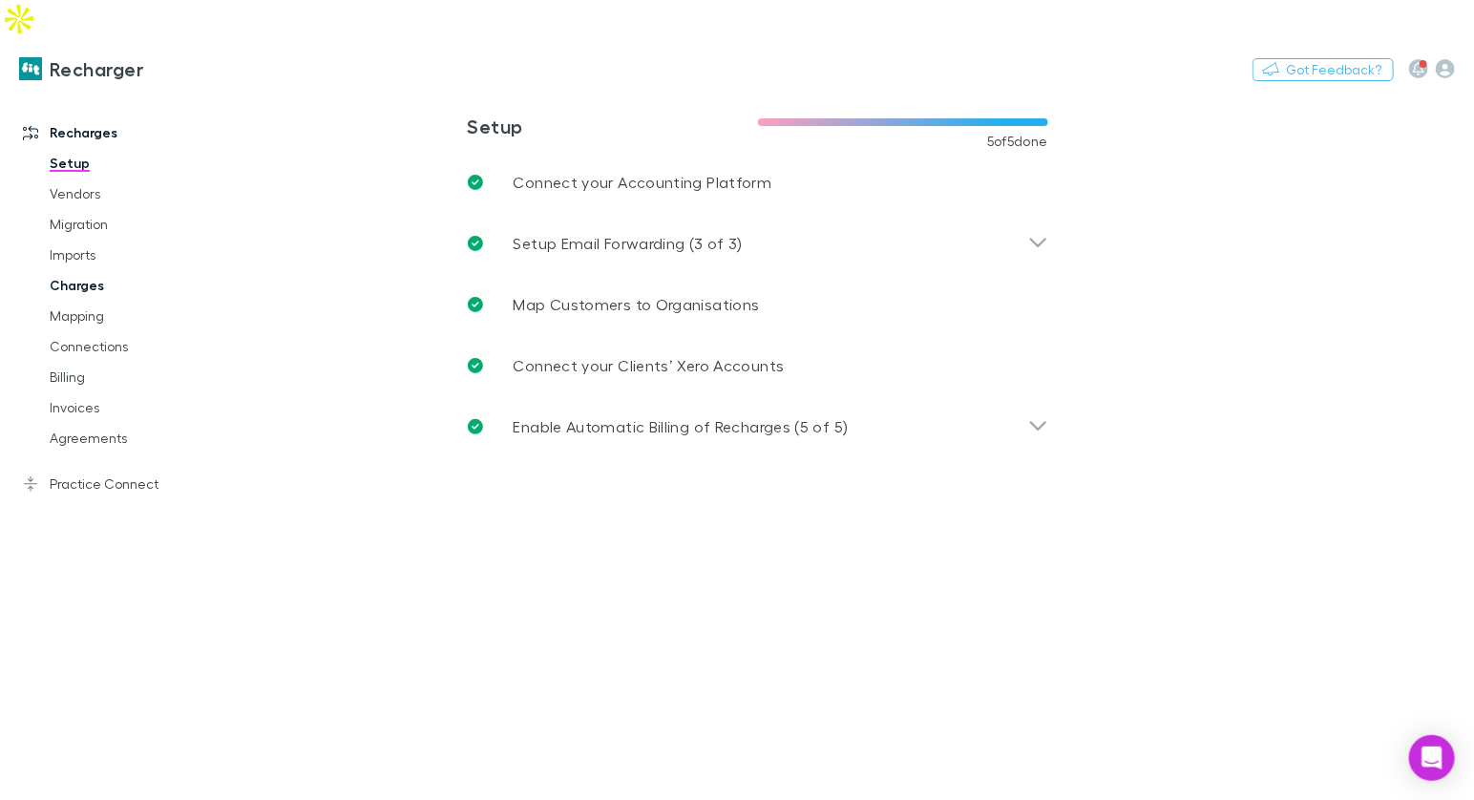
click at [84, 270] on link "Charges" at bounding box center [133, 285] width 205 height 31
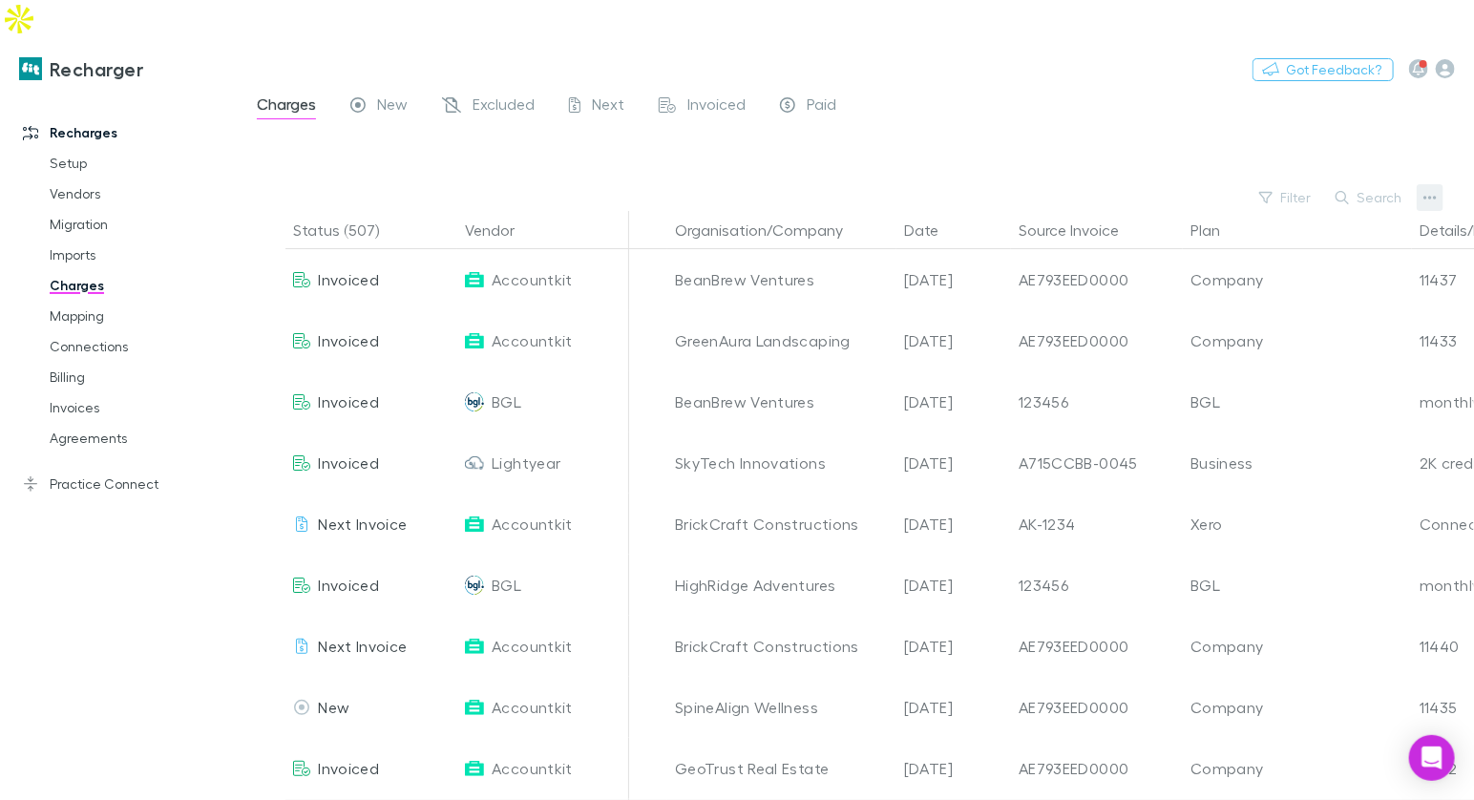
click at [1435, 190] on icon "button" at bounding box center [1429, 197] width 13 height 15
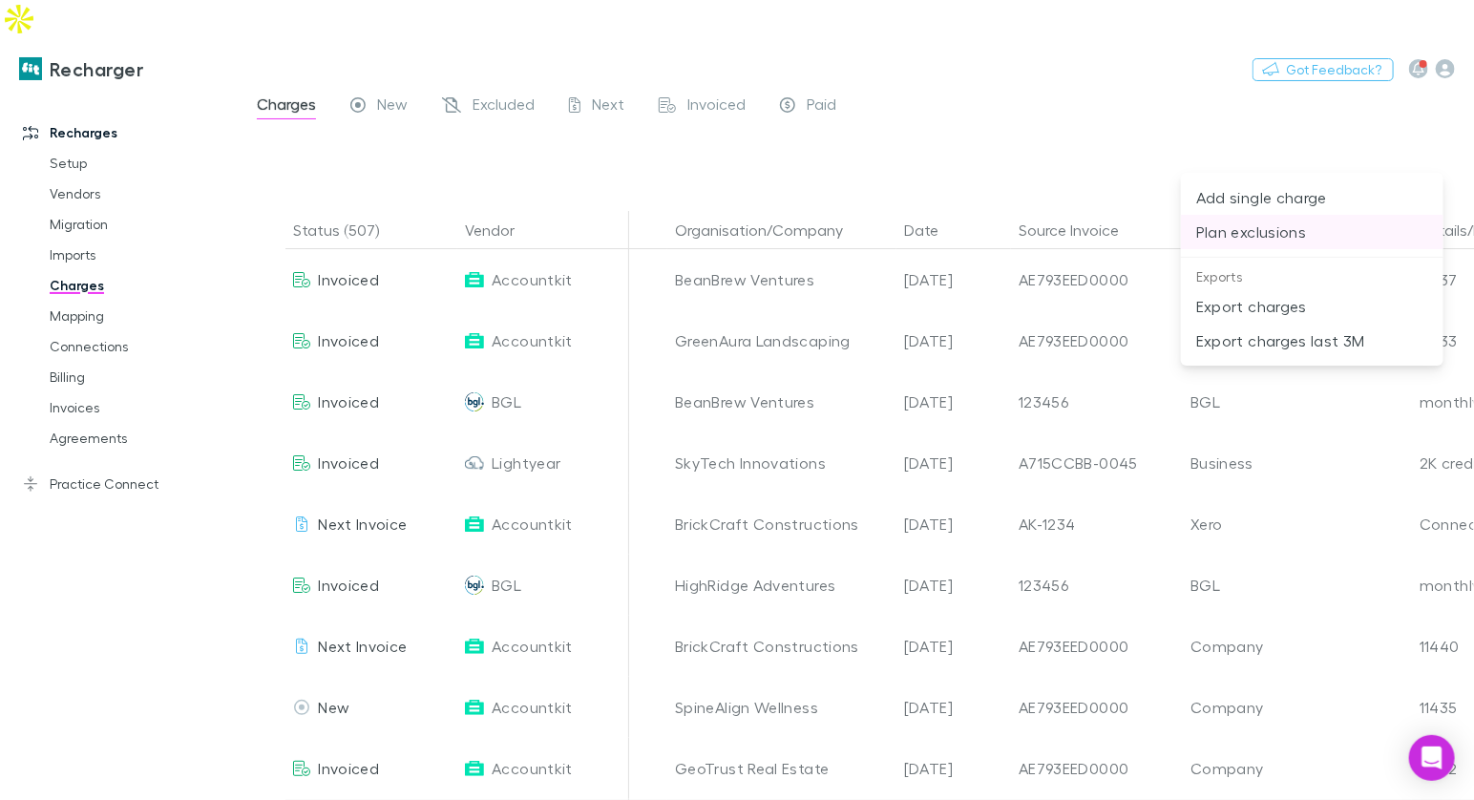
click at [1263, 219] on li "Plan exclusions" at bounding box center [1312, 232] width 262 height 34
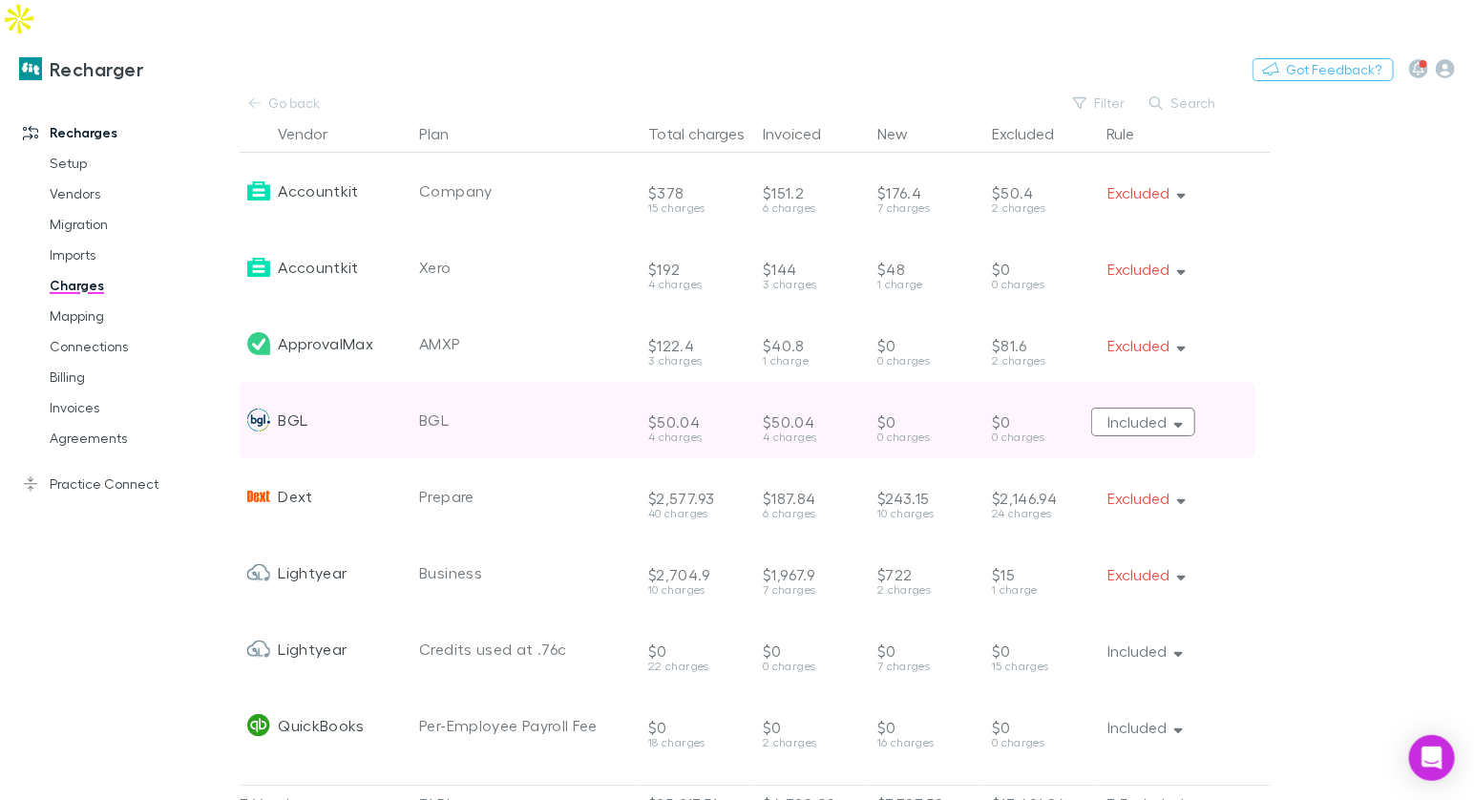
click at [1169, 408] on button "Included" at bounding box center [1143, 422] width 104 height 29
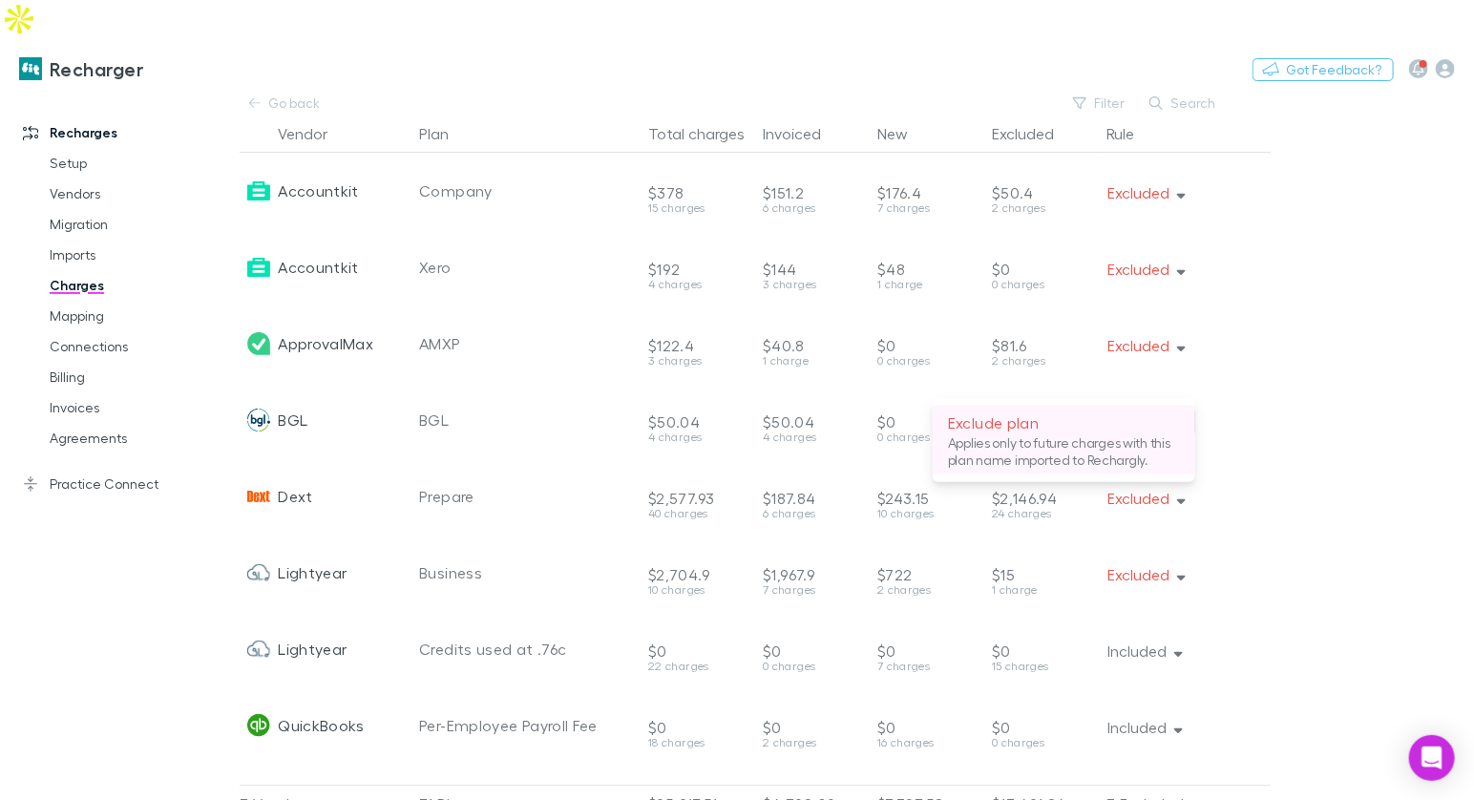
click at [1119, 451] on p "Applies only to future charges with this plan name imported to Rechargly." at bounding box center [1064, 451] width 232 height 34
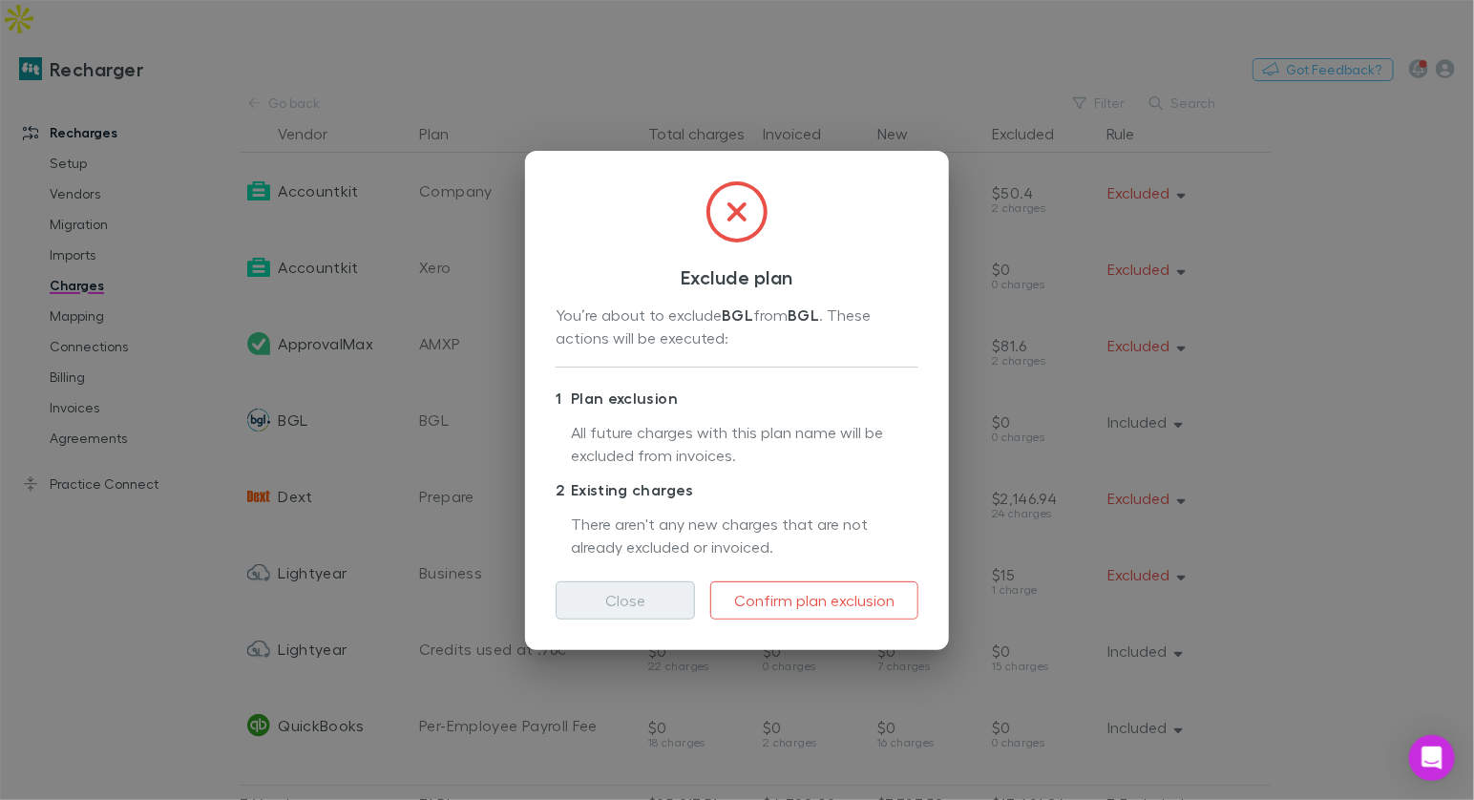
click at [629, 583] on button "Close" at bounding box center [625, 600] width 139 height 38
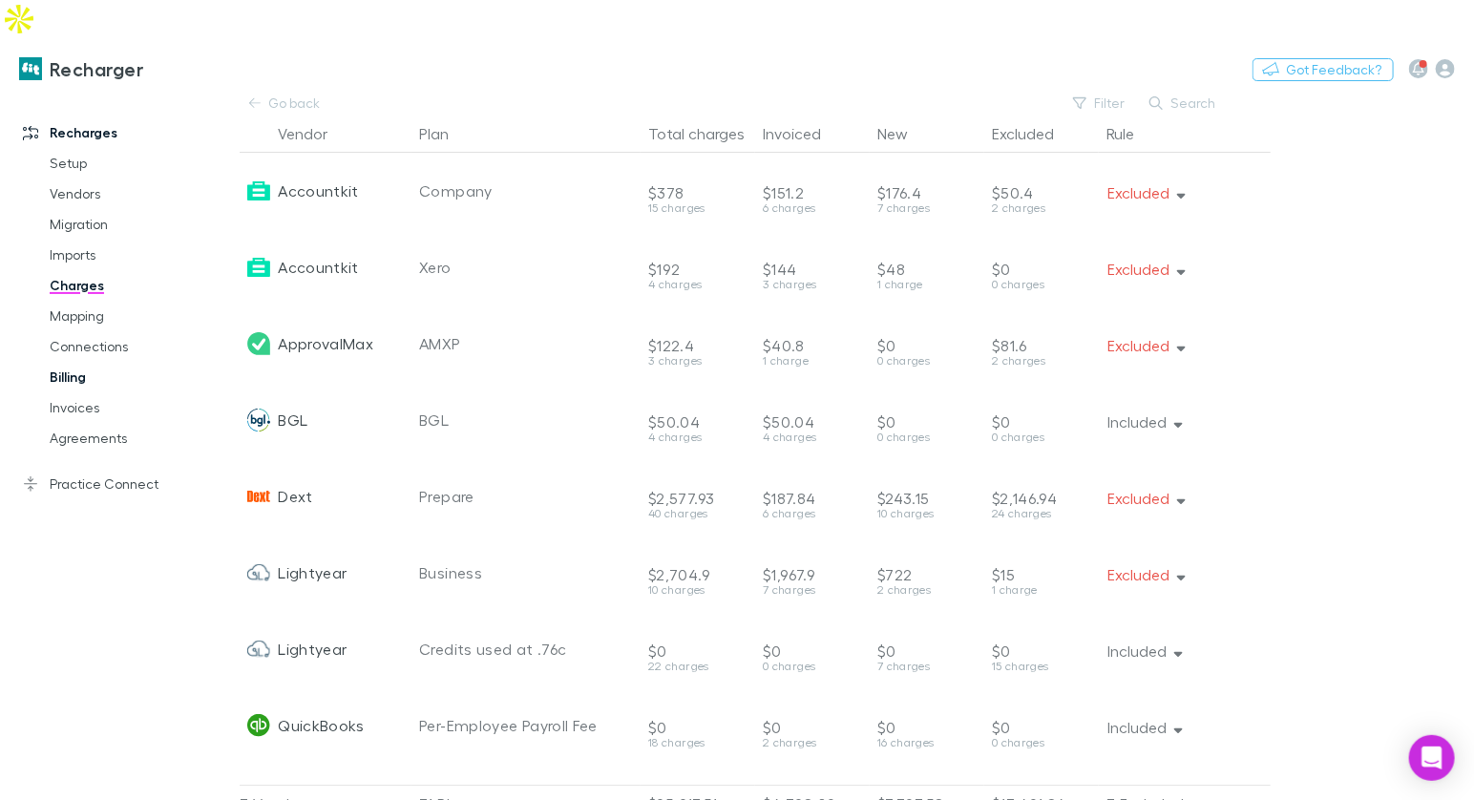
click at [79, 362] on link "Billing" at bounding box center [133, 377] width 205 height 31
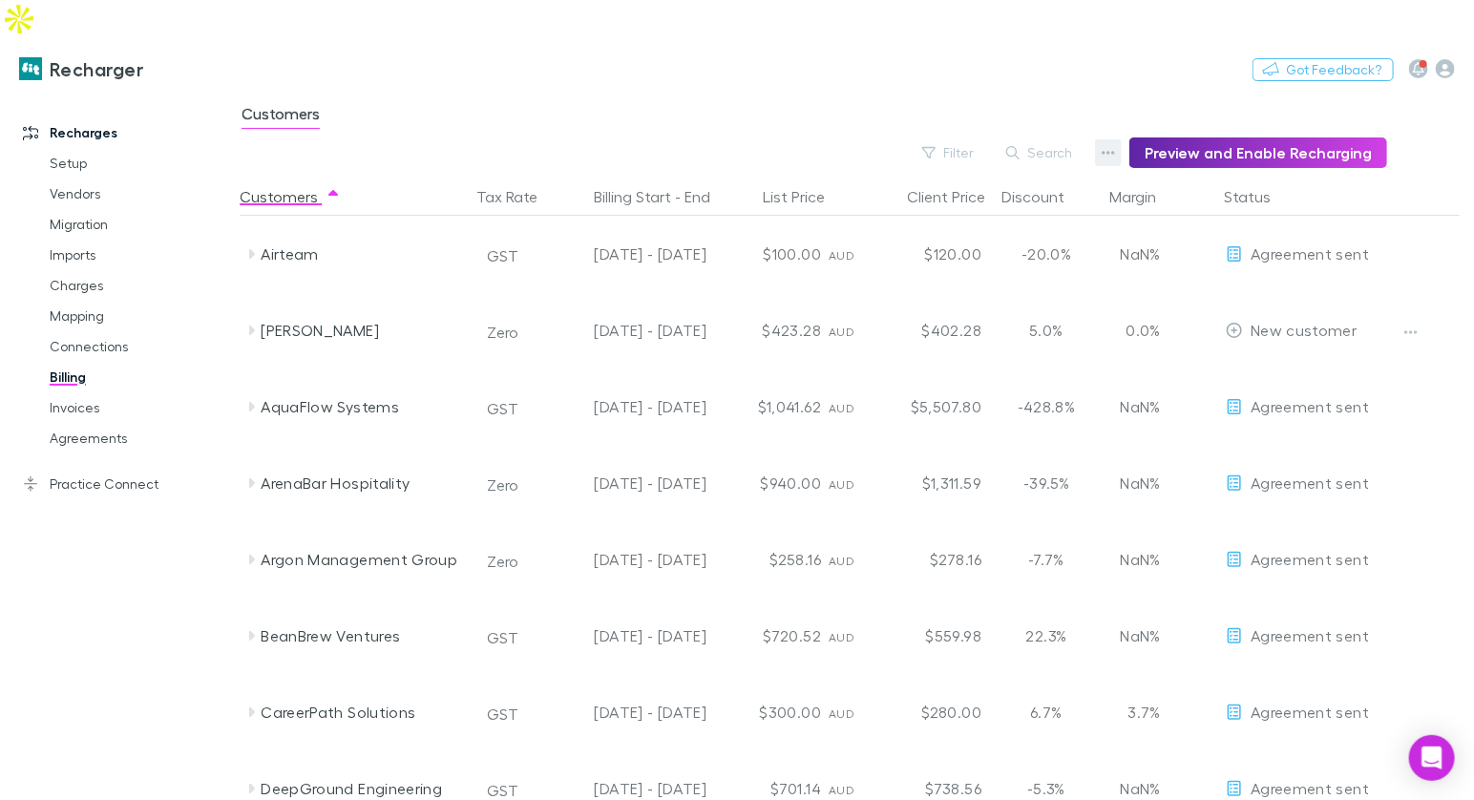
click at [1106, 139] on button "button" at bounding box center [1108, 152] width 27 height 27
click at [979, 174] on p "Discount Split" at bounding box center [999, 176] width 232 height 23
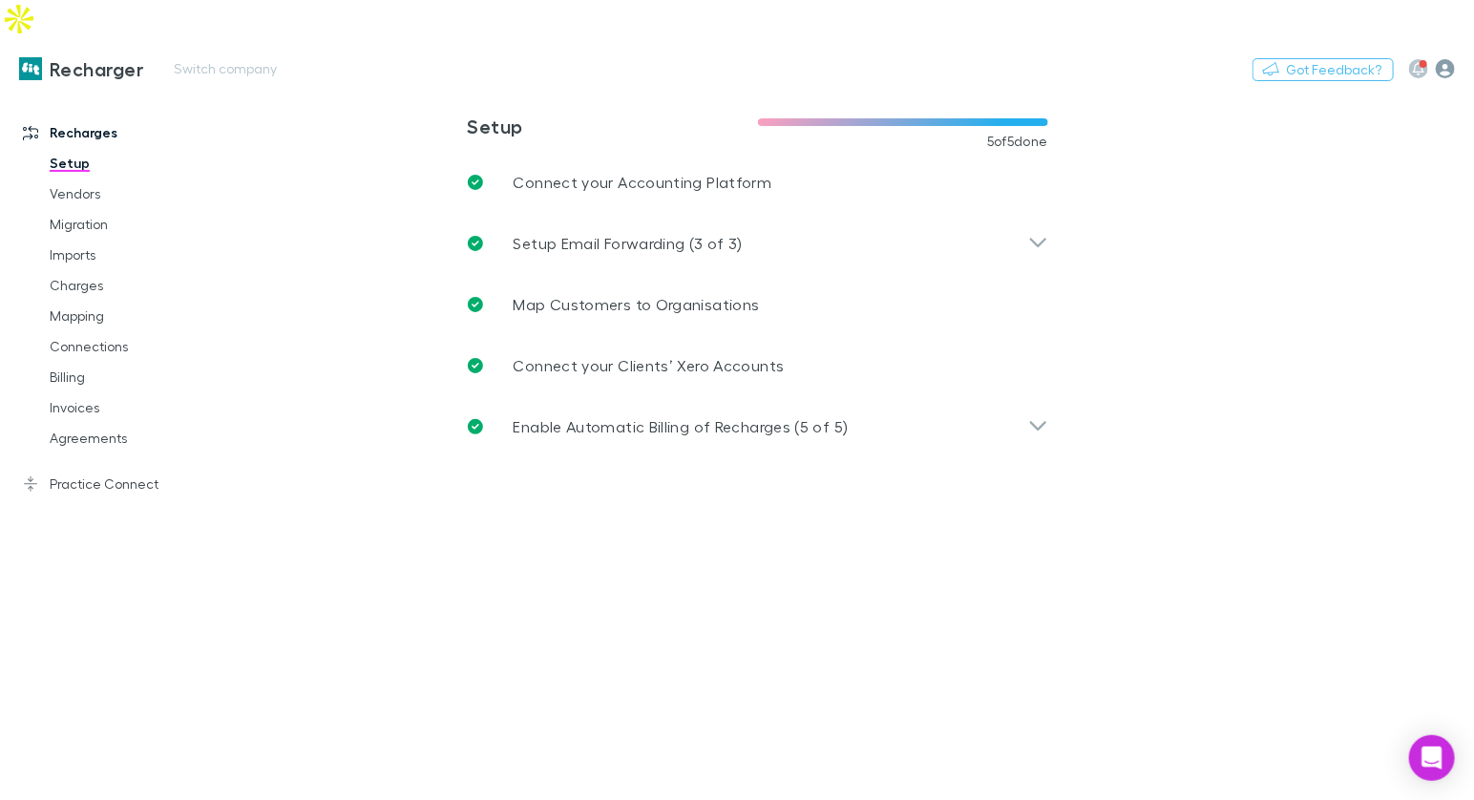
click at [1445, 59] on icon "button" at bounding box center [1445, 68] width 19 height 19
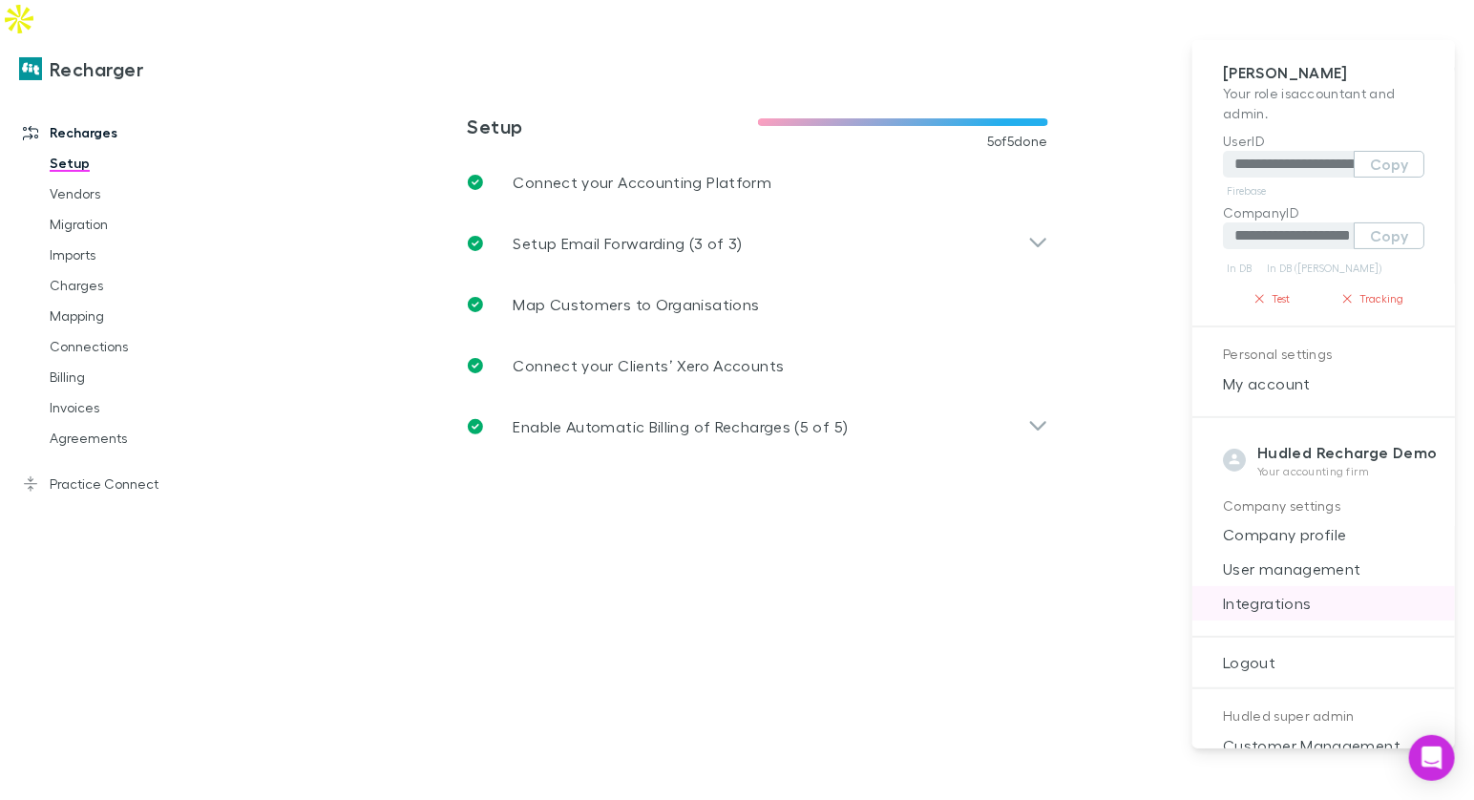
click at [1286, 593] on span "Integrations" at bounding box center [1323, 603] width 232 height 23
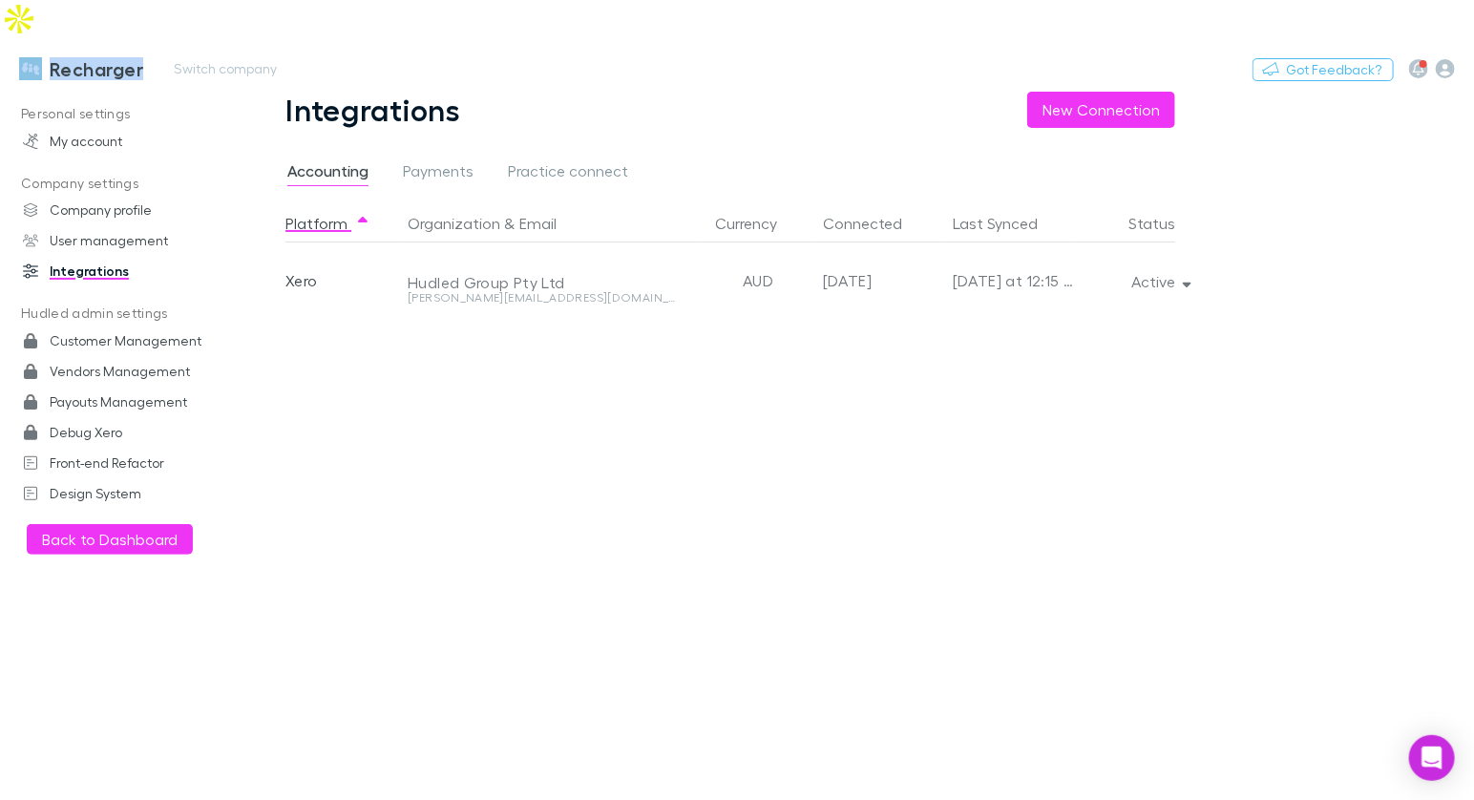
click at [60, 57] on h3 "Recharger" at bounding box center [97, 68] width 94 height 23
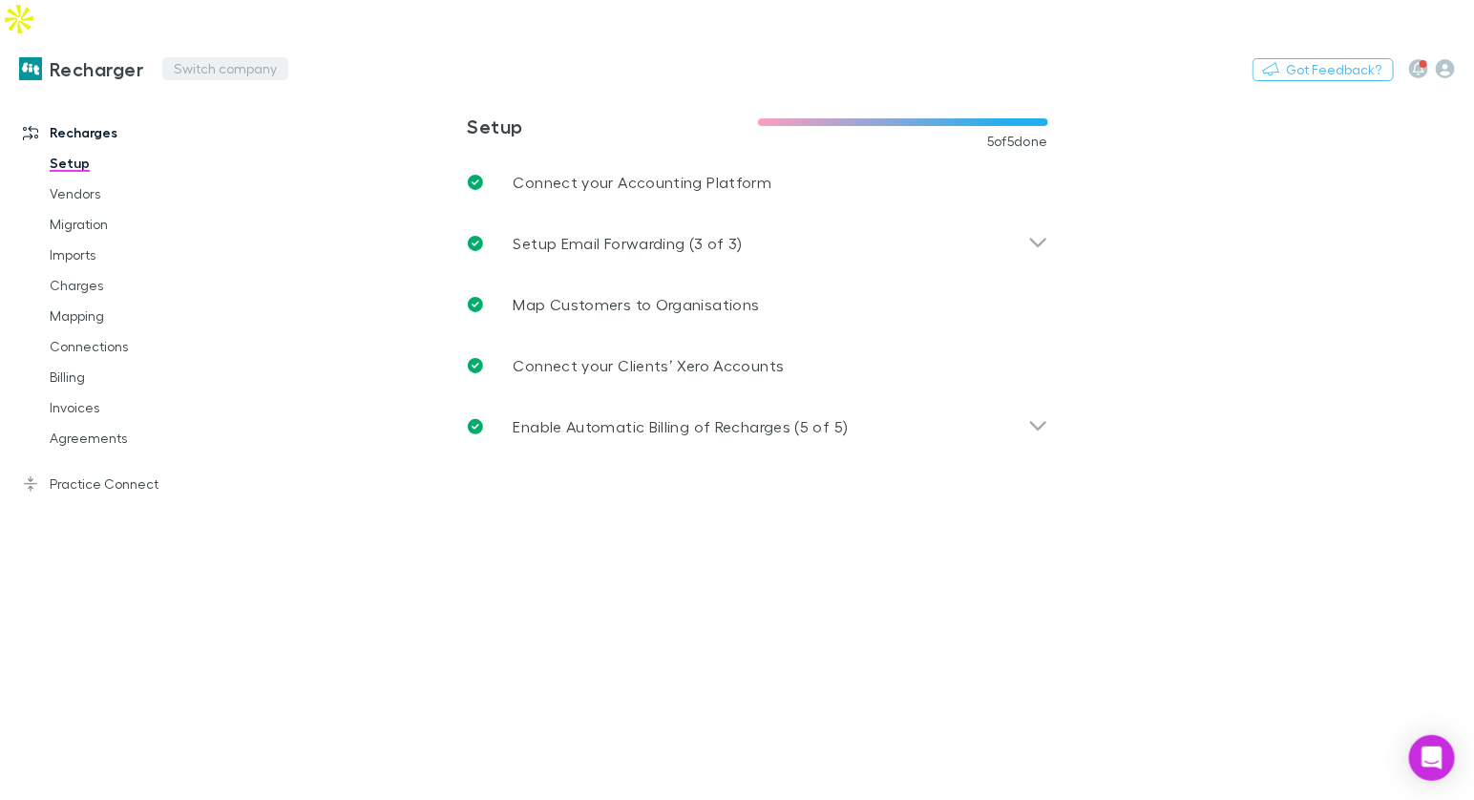
click at [222, 57] on button "Switch company" at bounding box center [225, 68] width 126 height 23
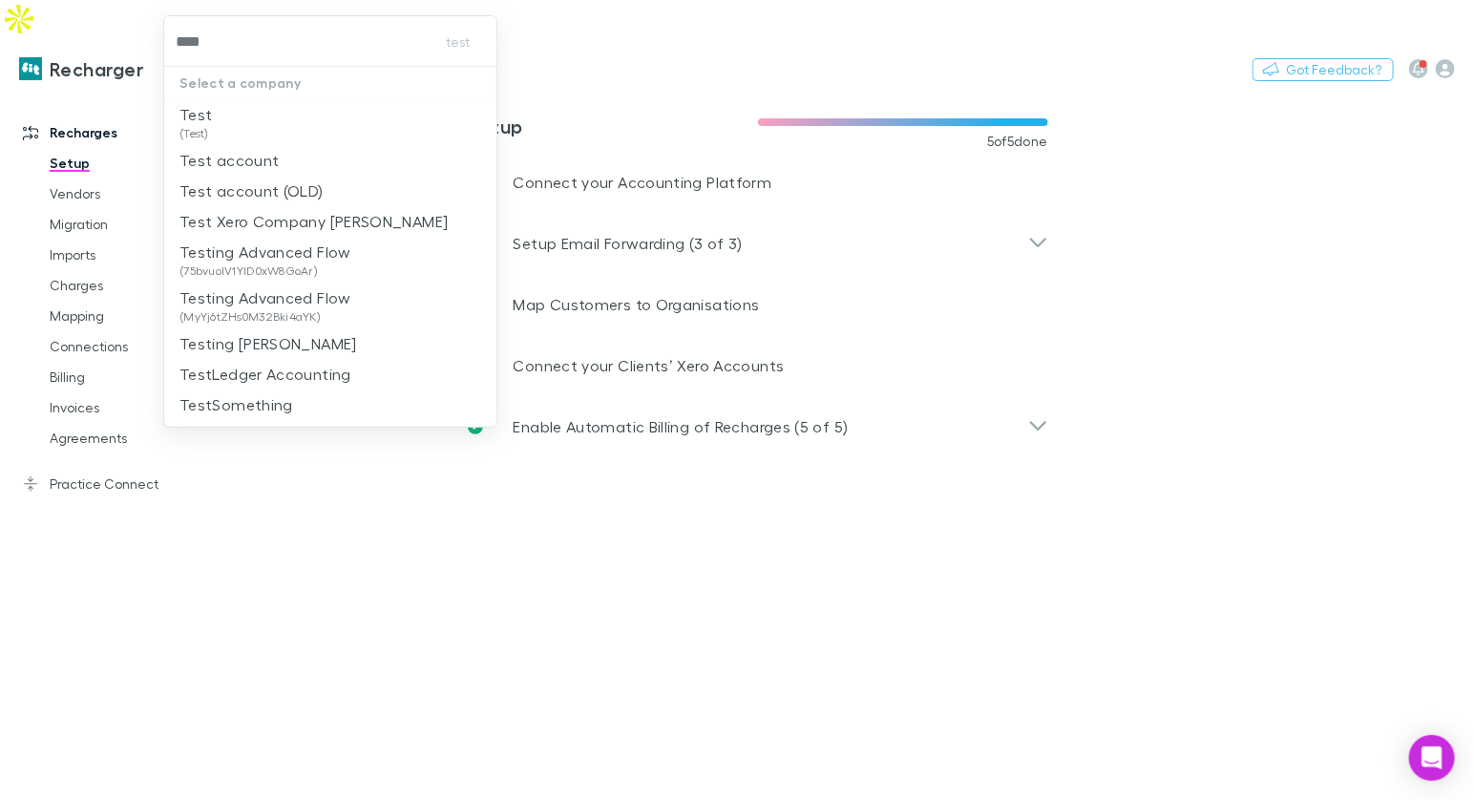
type input "****"
click at [627, 13] on div at bounding box center [737, 400] width 1474 height 800
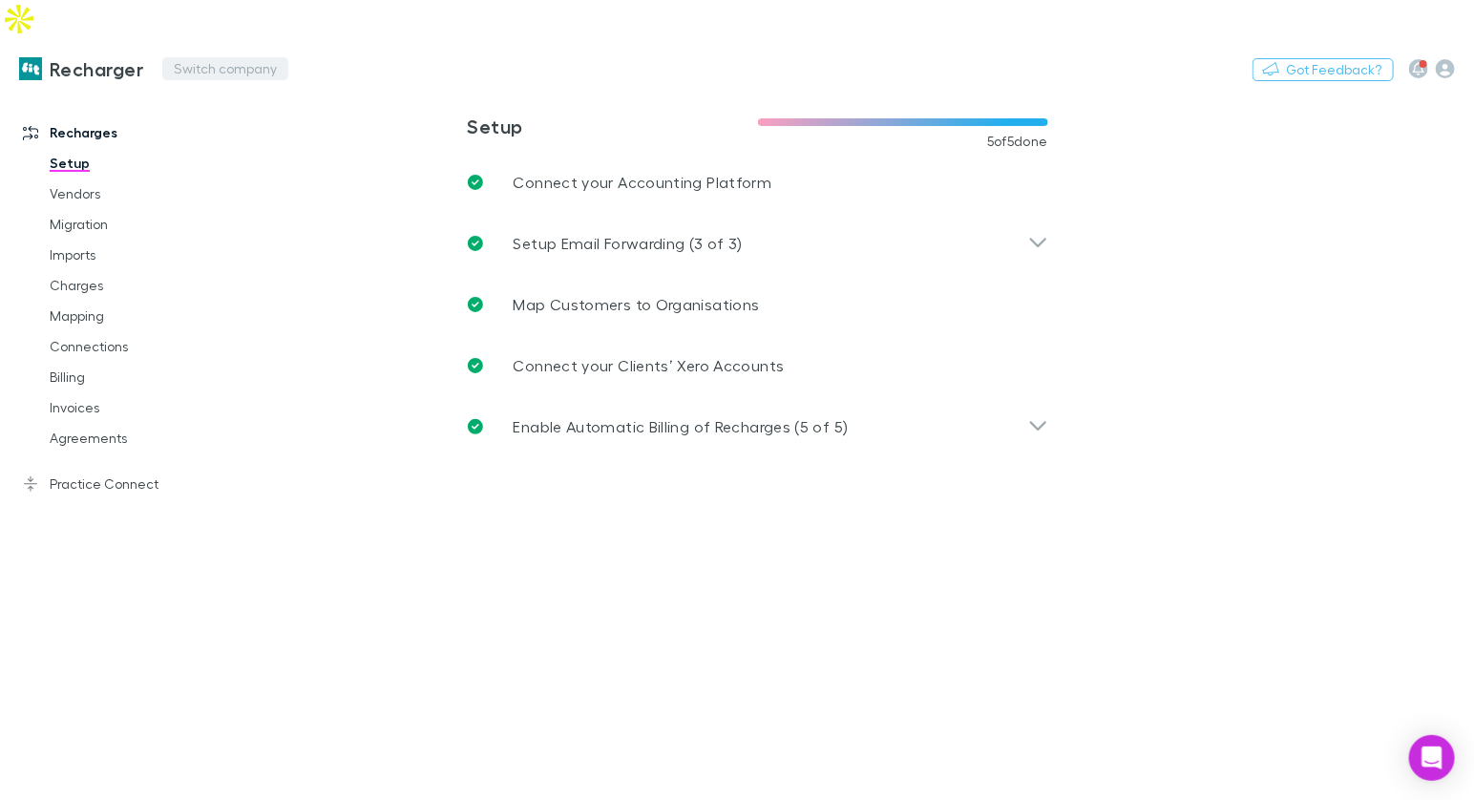
click at [201, 57] on button "Switch company" at bounding box center [225, 68] width 126 height 23
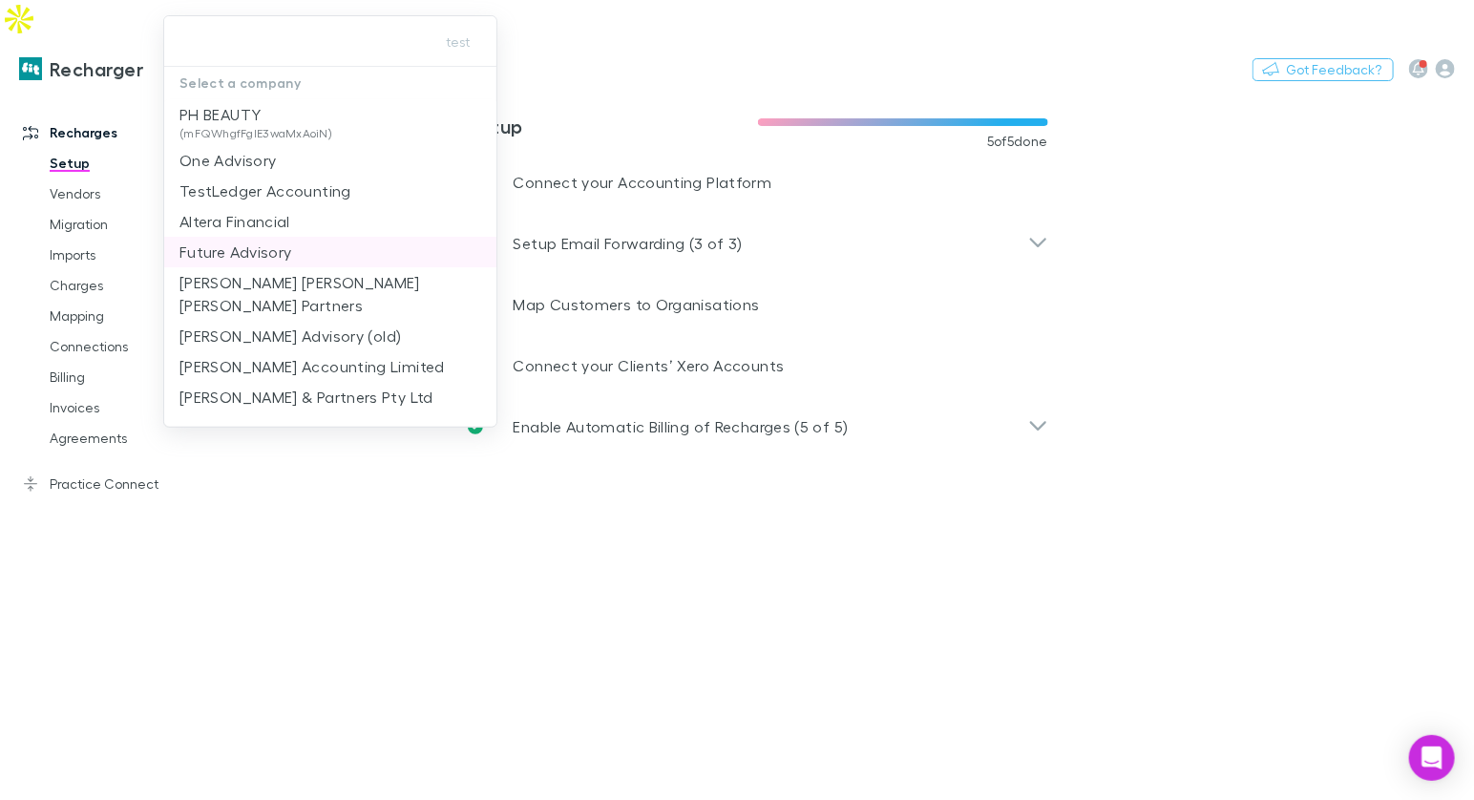
click at [280, 248] on p "Future Advisory" at bounding box center [235, 252] width 113 height 23
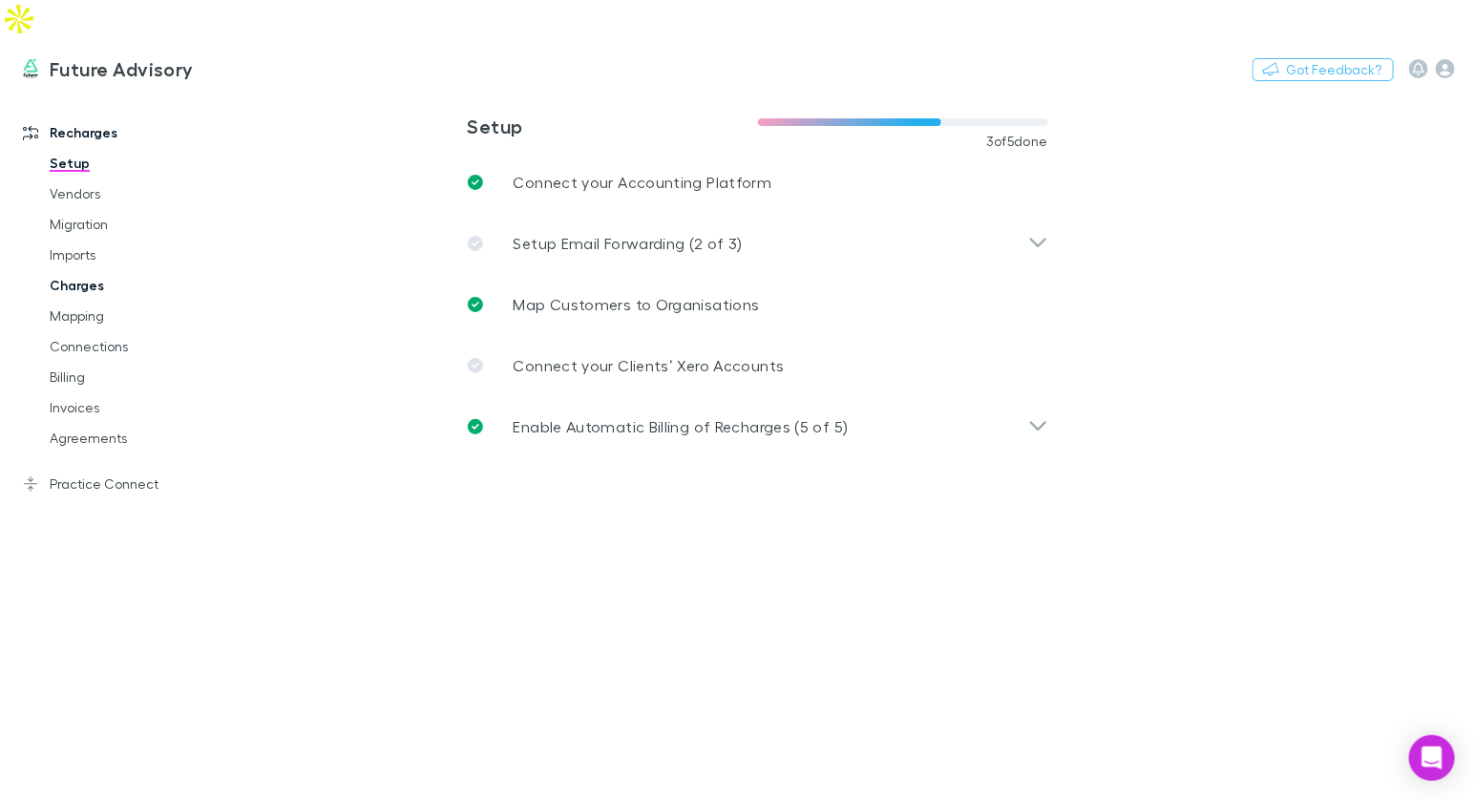
click at [85, 270] on link "Charges" at bounding box center [133, 285] width 205 height 31
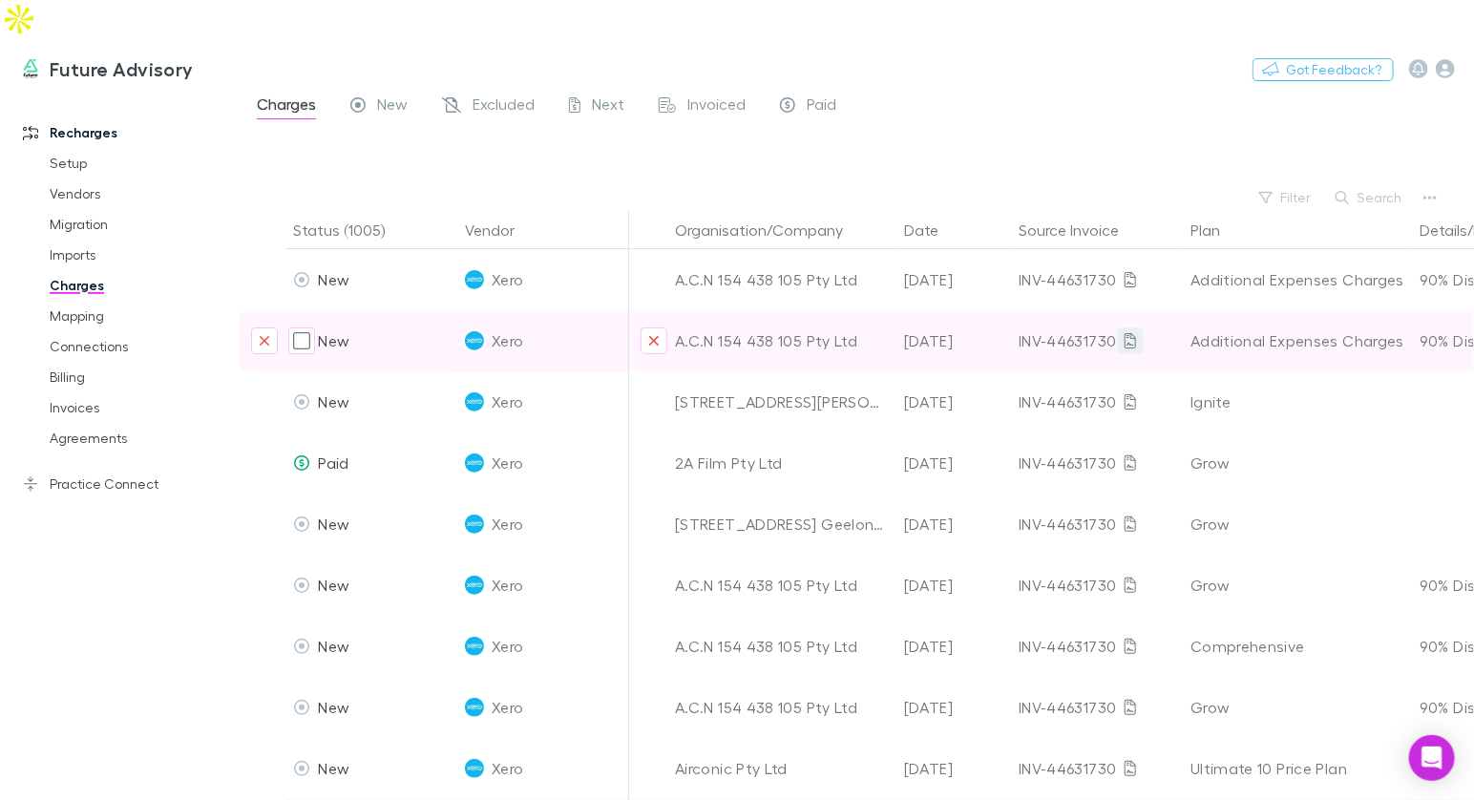
click at [1131, 333] on icon at bounding box center [1129, 340] width 11 height 15
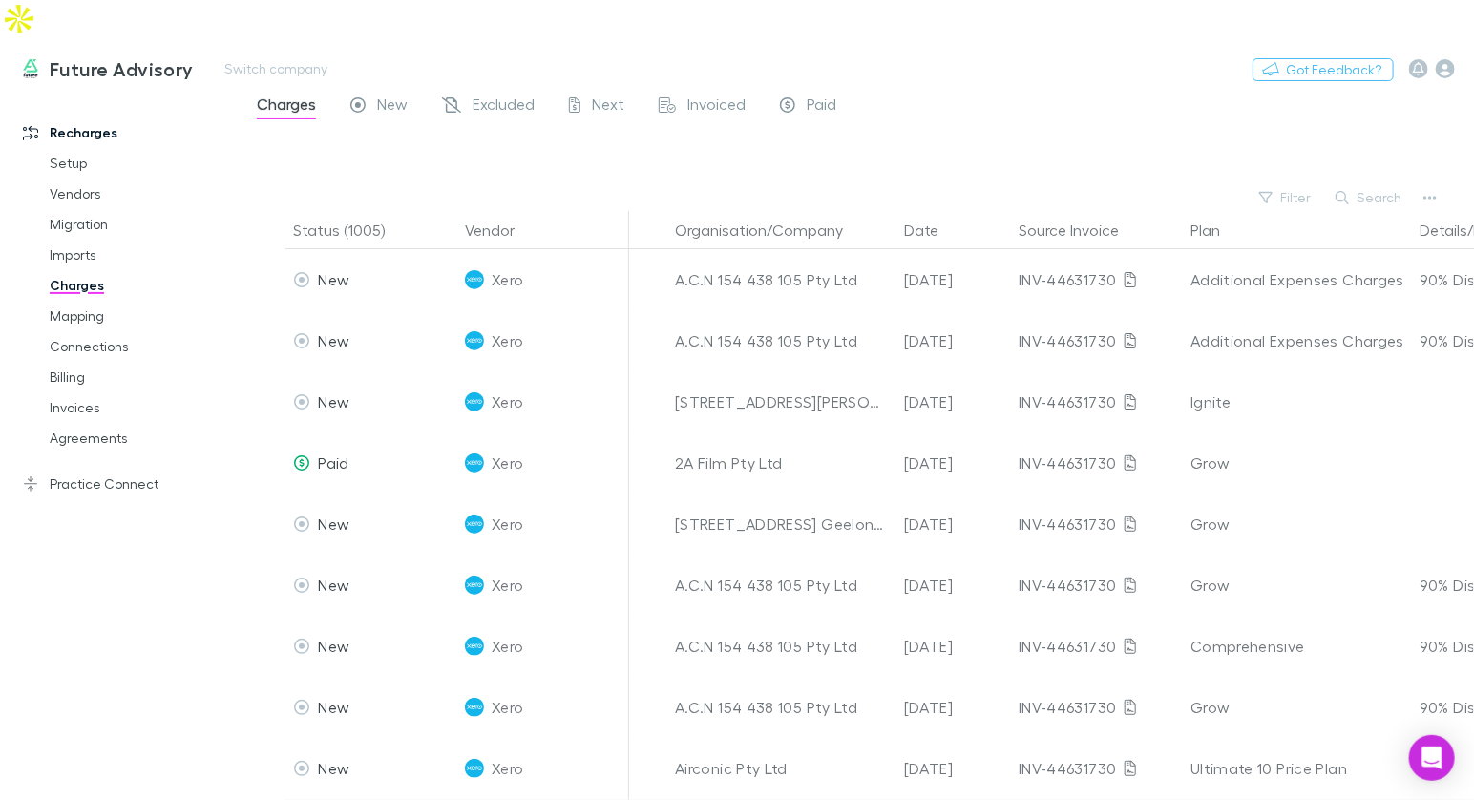
click at [1455, 56] on div "Nothing Got Feedback?" at bounding box center [1362, 68] width 221 height 25
click at [1449, 59] on icon "button" at bounding box center [1445, 68] width 19 height 19
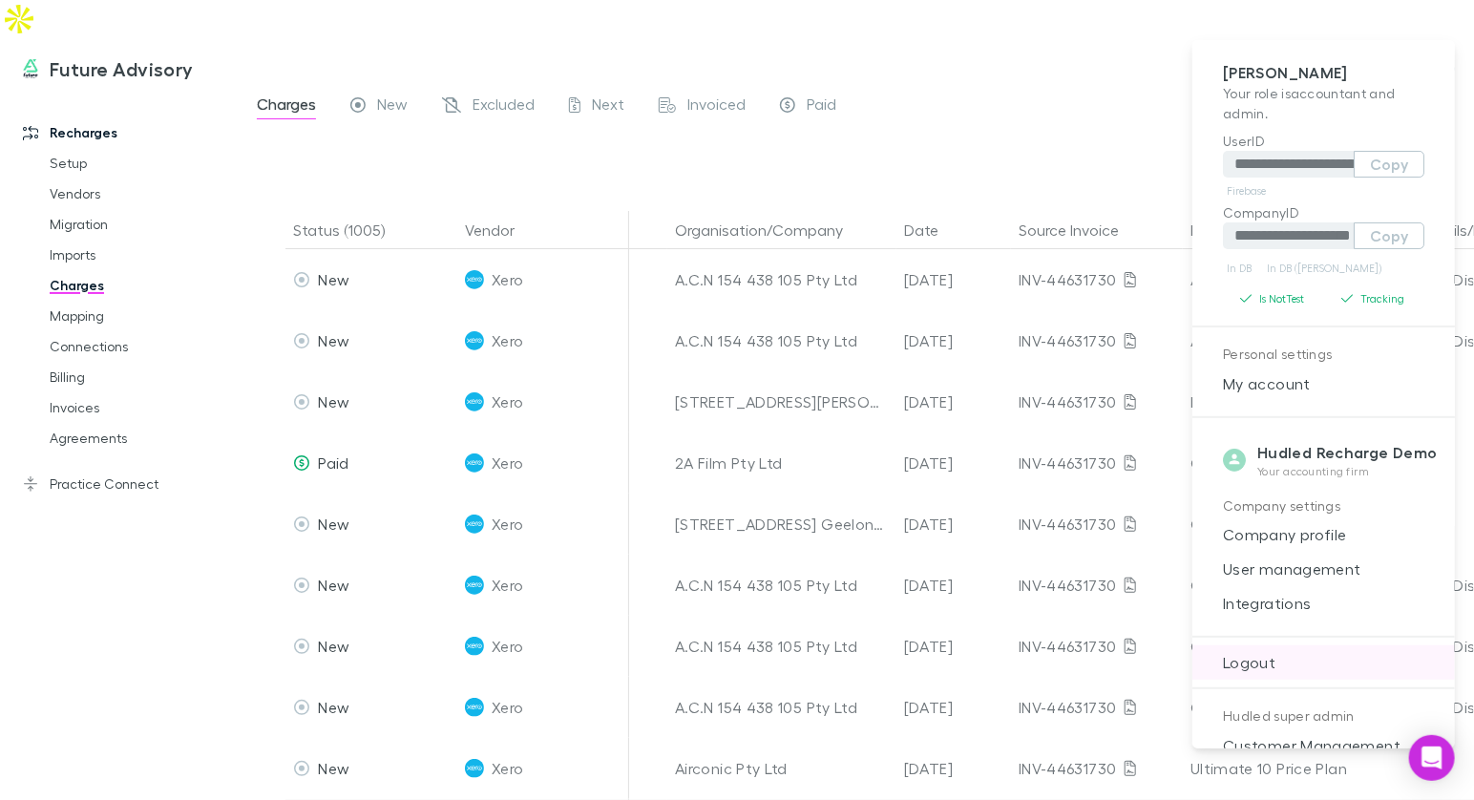
click at [1265, 651] on span "Logout" at bounding box center [1323, 662] width 232 height 23
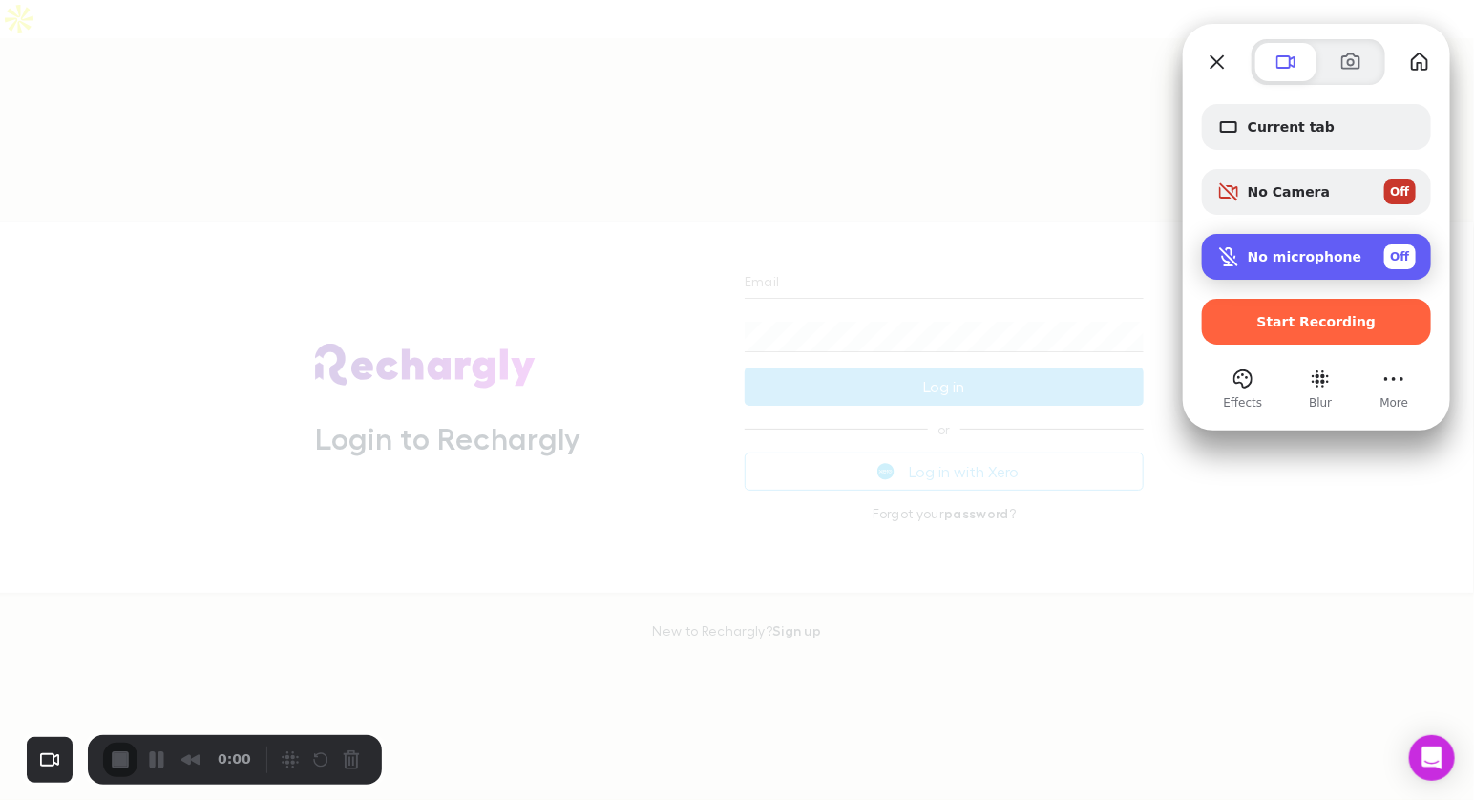
click at [1300, 246] on div "No microphone Off" at bounding box center [1332, 256] width 168 height 25
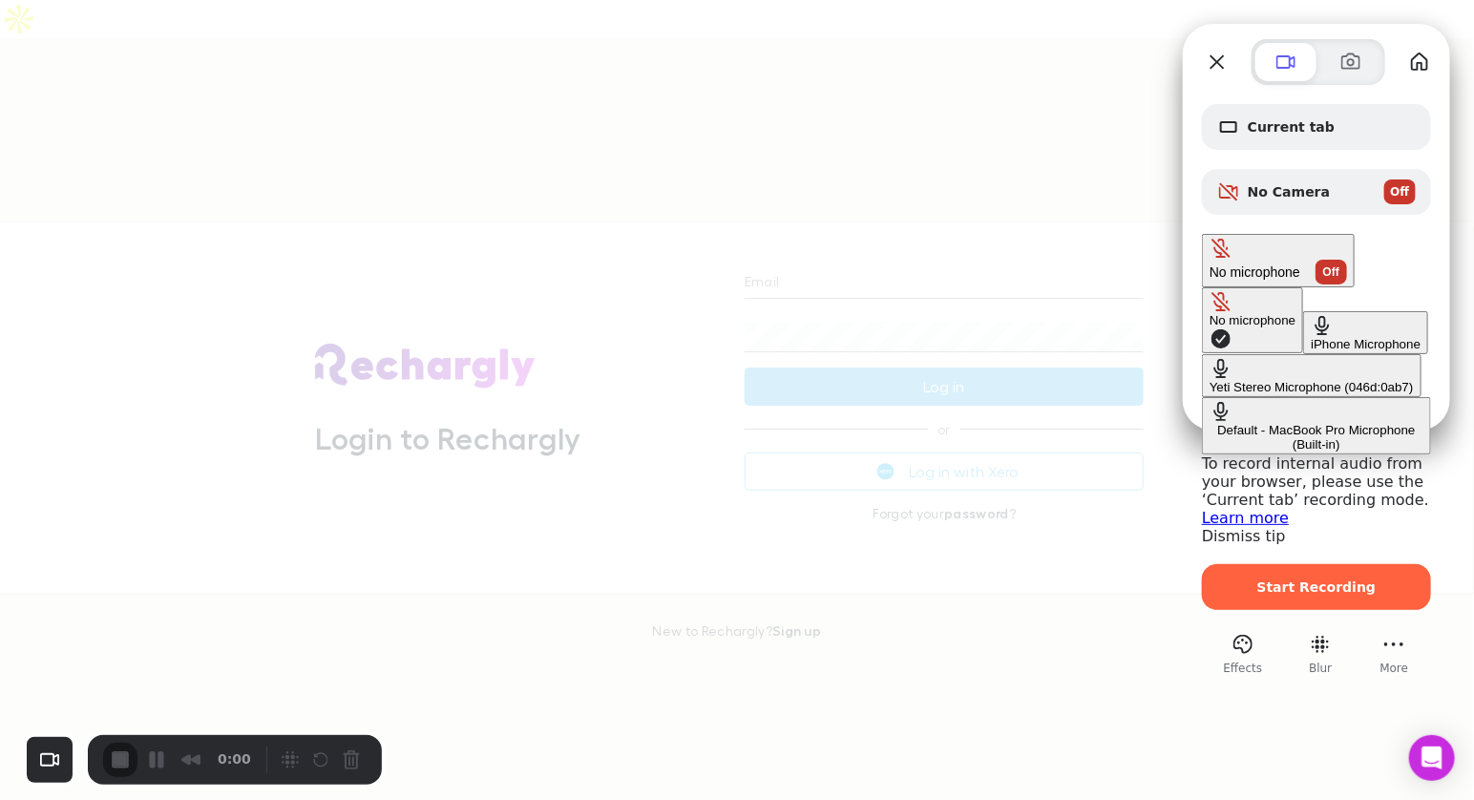
click at [1209, 380] on div "Yeti Stereo Microphone (046d:0ab7)" at bounding box center [1311, 387] width 204 height 14
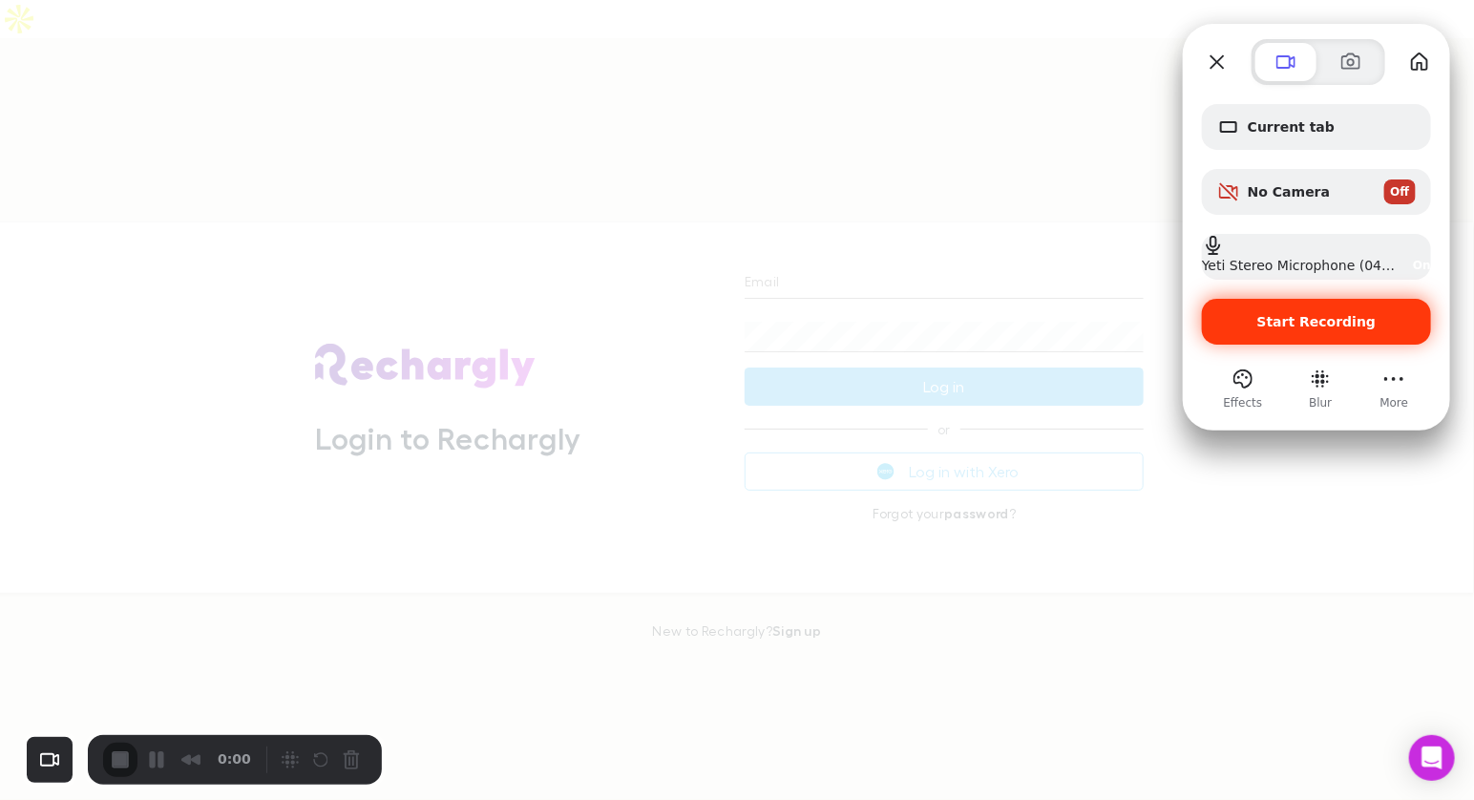
click at [1270, 318] on span "Start Recording" at bounding box center [1316, 321] width 119 height 15
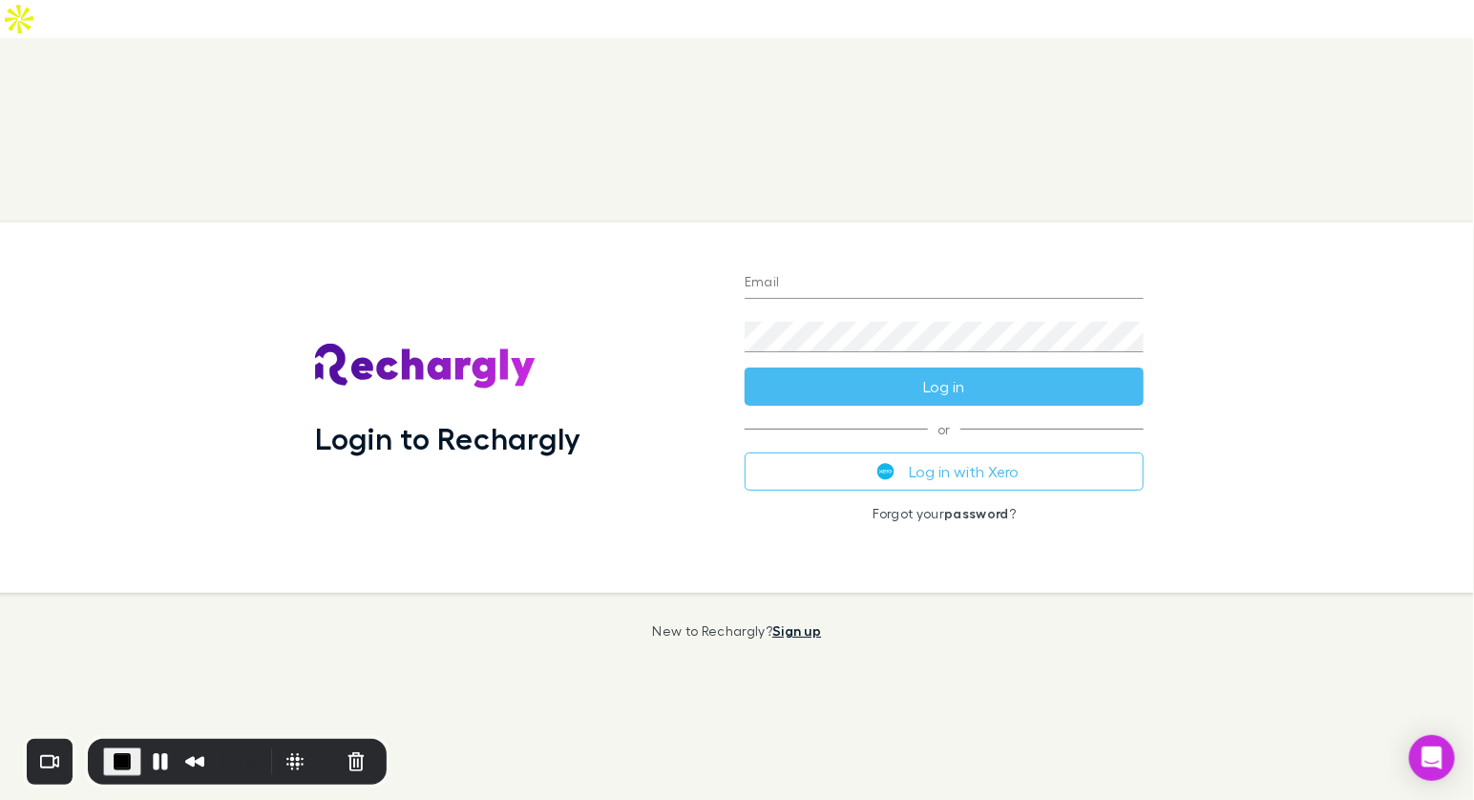
click at [803, 622] on link "Sign up" at bounding box center [796, 630] width 49 height 16
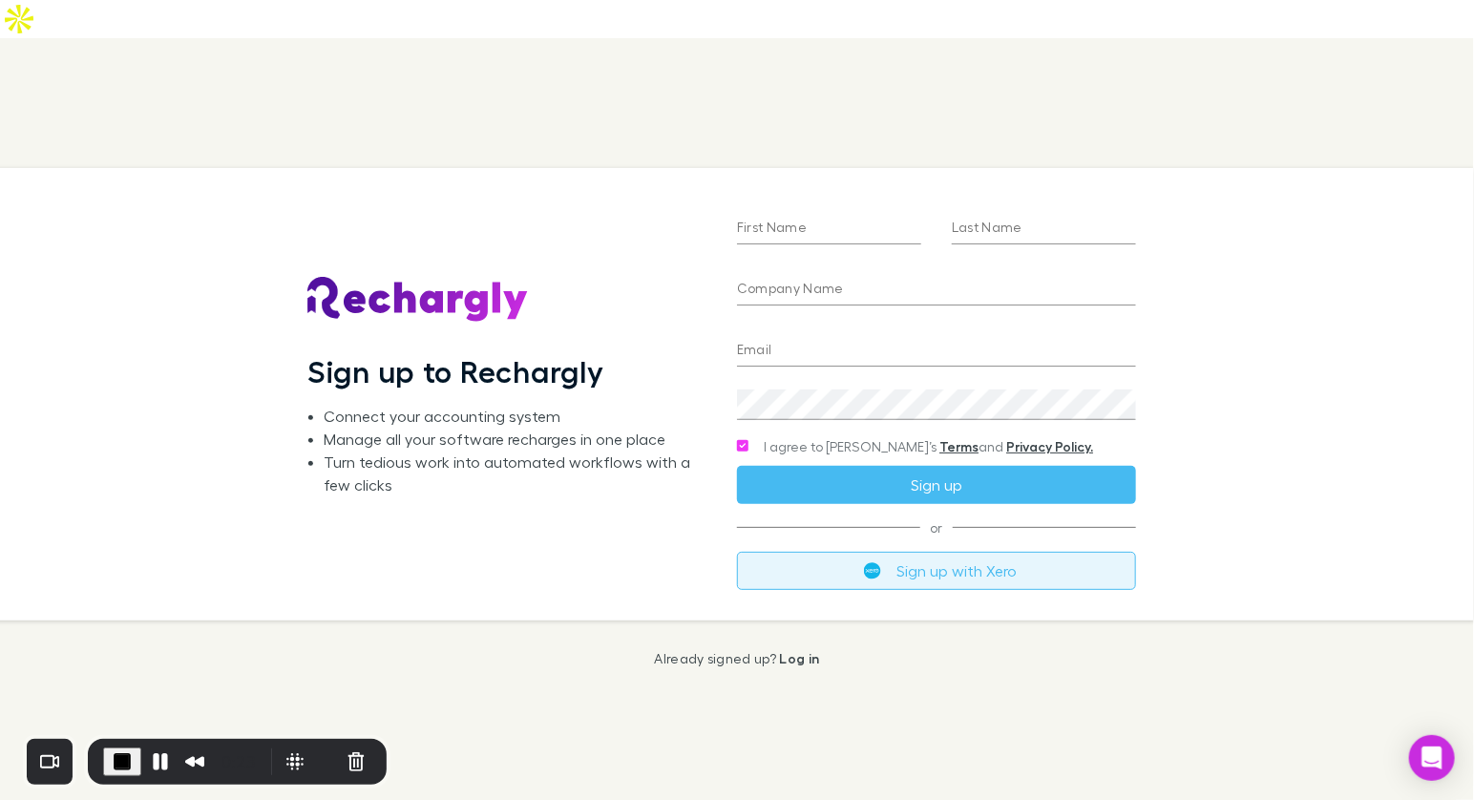
click at [949, 552] on button "Sign up with Xero" at bounding box center [936, 571] width 399 height 38
